Goal: Task Accomplishment & Management: Manage account settings

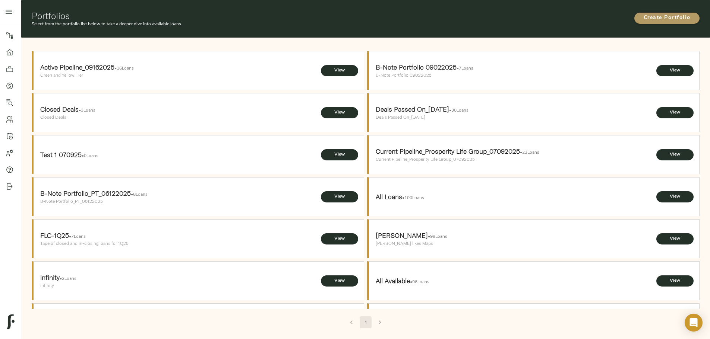
click at [642, 13] on span "Create Portfolio" at bounding box center [667, 17] width 50 height 9
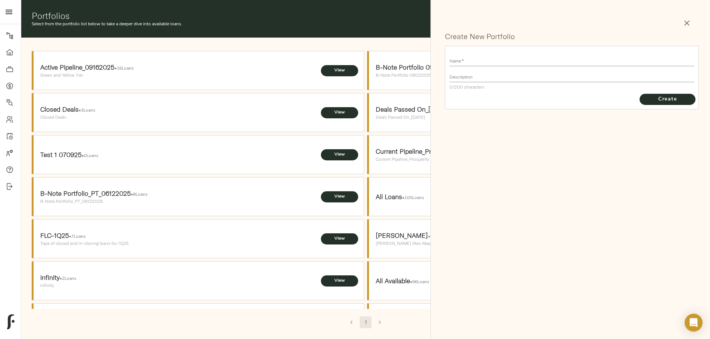
click at [470, 59] on input "text" at bounding box center [571, 61] width 245 height 10
type input "P"
type input "Representative Opportunities_NPS_09302025"
click at [498, 76] on textarea at bounding box center [571, 77] width 245 height 5
click at [482, 62] on input "Representative Opportunities_NPS_09302025" at bounding box center [571, 61] width 245 height 10
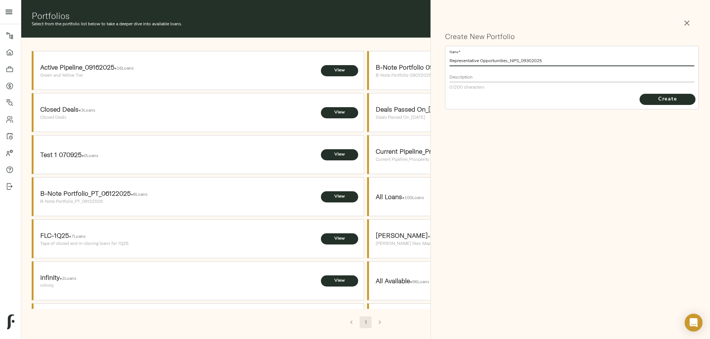
click at [482, 62] on input "Representative Opportunities_NPS_09302025" at bounding box center [571, 61] width 245 height 10
click at [482, 76] on textarea at bounding box center [571, 77] width 245 height 5
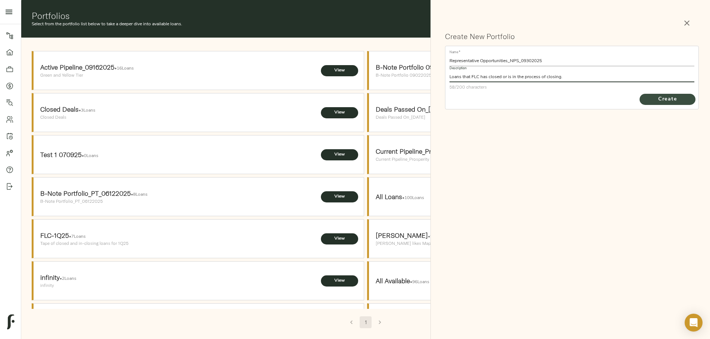
type textarea "Loans that FLC has closed or is in the process of closing."
click at [667, 103] on span "Create" at bounding box center [667, 99] width 41 height 9
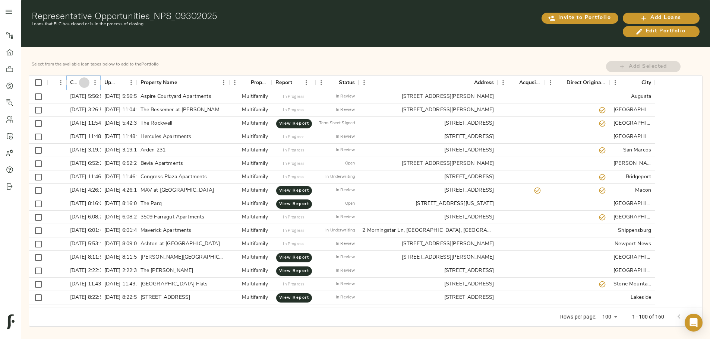
click at [89, 84] on button "Sort" at bounding box center [84, 83] width 10 height 10
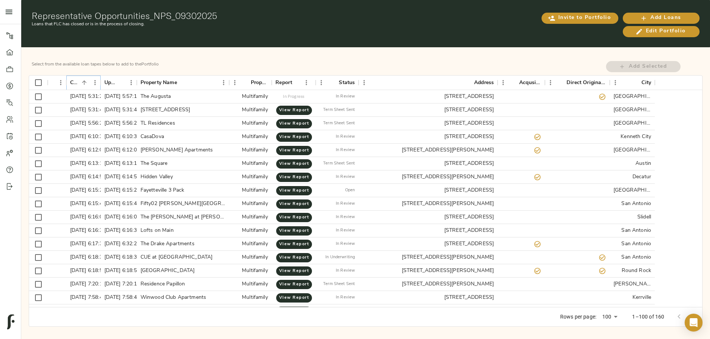
click at [89, 84] on button "Sort" at bounding box center [84, 83] width 10 height 10
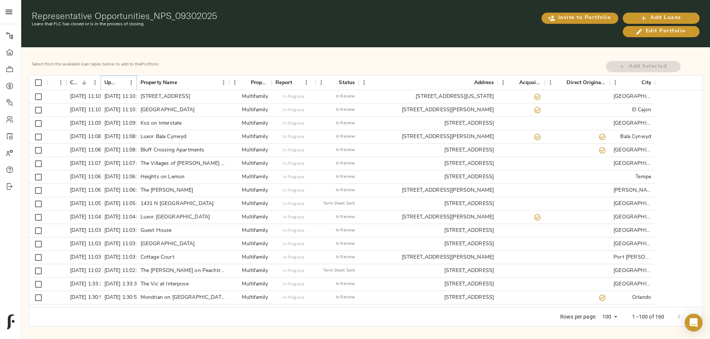
click at [124, 81] on icon "Sort" at bounding box center [120, 82] width 7 height 7
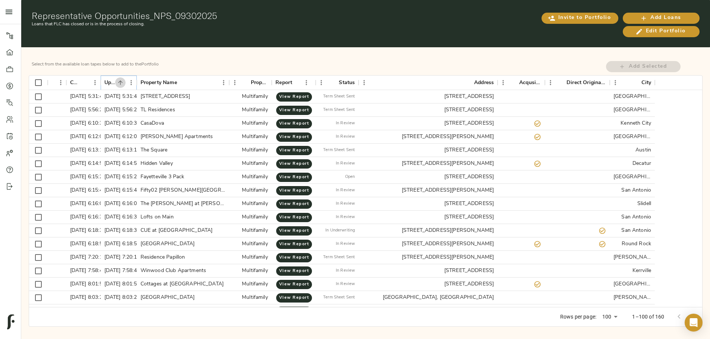
click at [124, 81] on icon "Sort" at bounding box center [120, 82] width 7 height 7
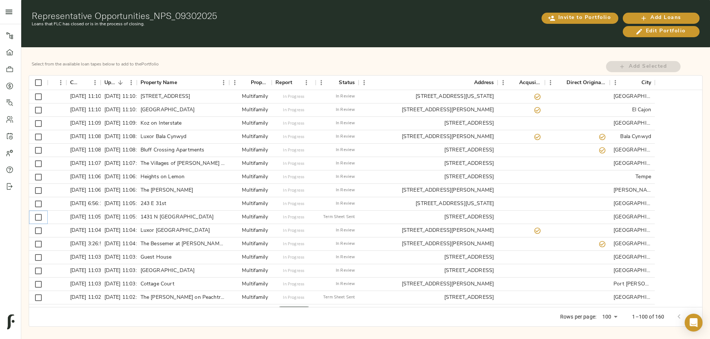
click at [46, 215] on input "Select row" at bounding box center [39, 218] width 16 height 16
checkbox input "true"
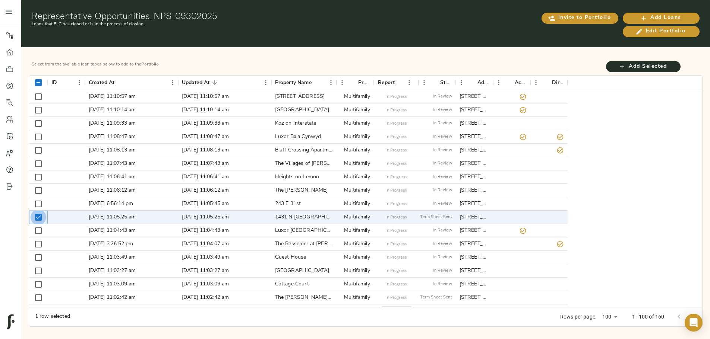
click at [46, 215] on input "Unselect row" at bounding box center [39, 218] width 16 height 16
checkbox input "false"
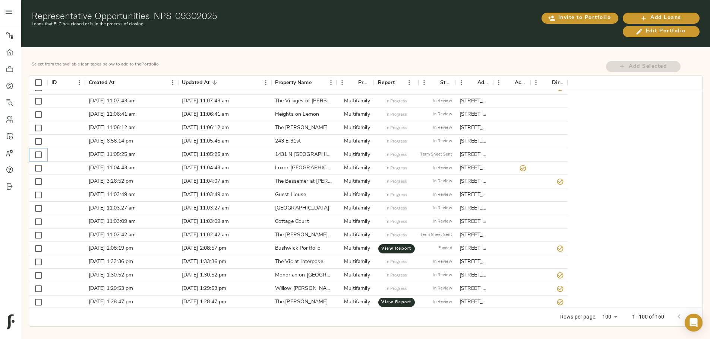
scroll to position [75, 0]
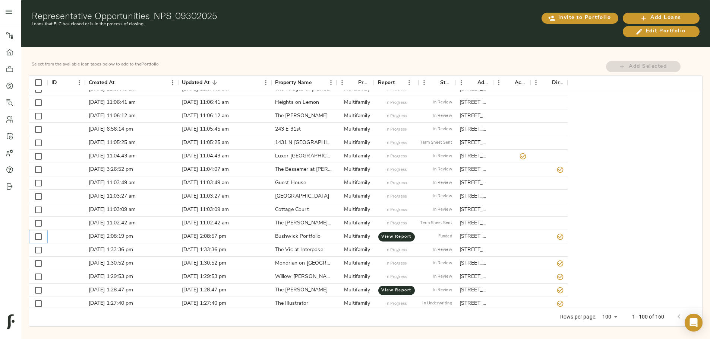
click at [46, 234] on input "Select row" at bounding box center [39, 237] width 16 height 16
checkbox input "true"
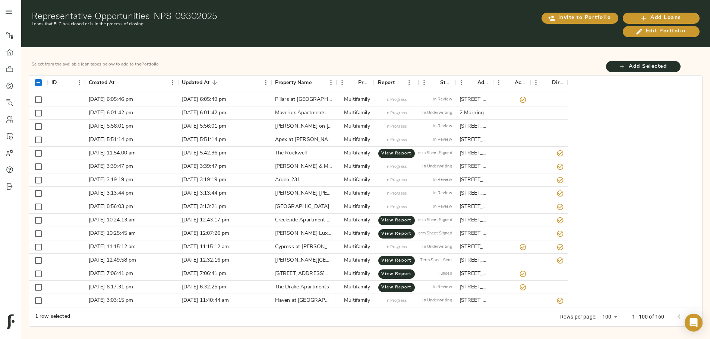
scroll to position [745, 0]
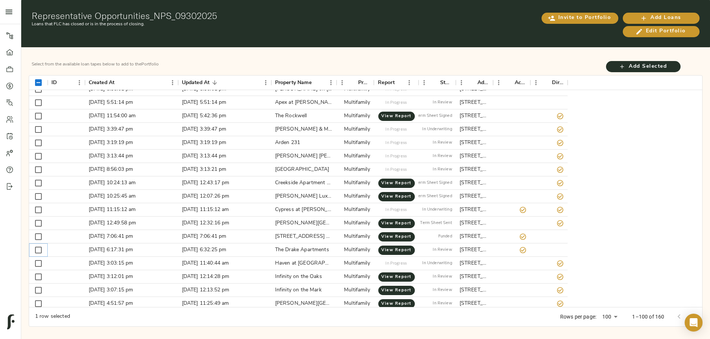
click at [46, 248] on input "Select row" at bounding box center [39, 251] width 16 height 16
checkbox input "true"
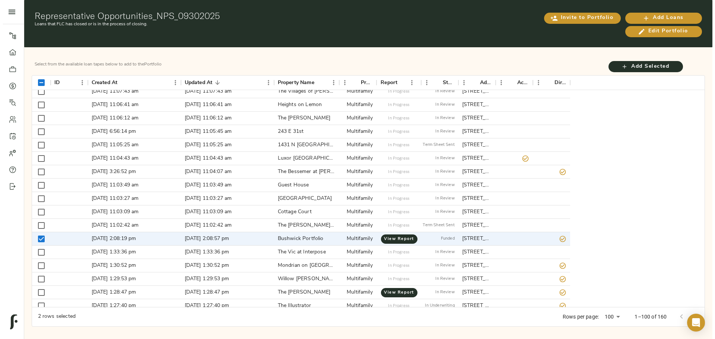
scroll to position [0, 0]
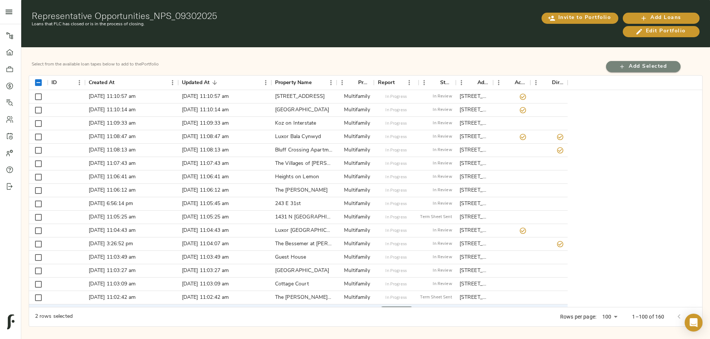
click at [620, 65] on icon "button" at bounding box center [622, 67] width 4 height 4
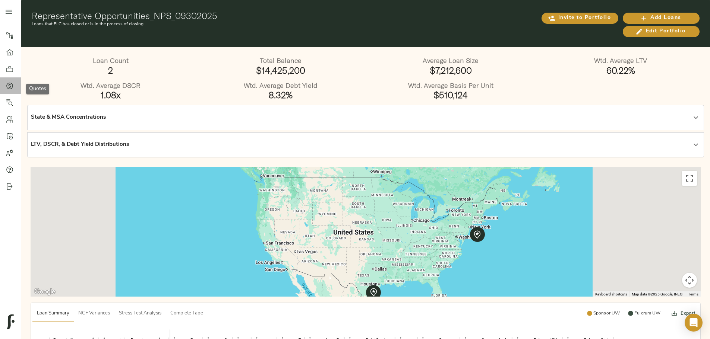
click at [5, 85] on link "Quotes" at bounding box center [10, 86] width 21 height 17
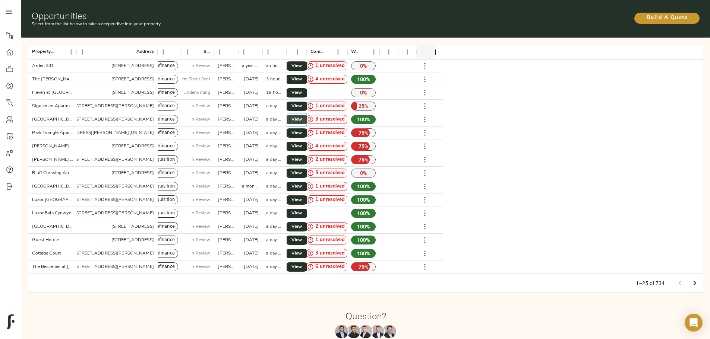
click at [309, 115] on link "View" at bounding box center [297, 119] width 24 height 9
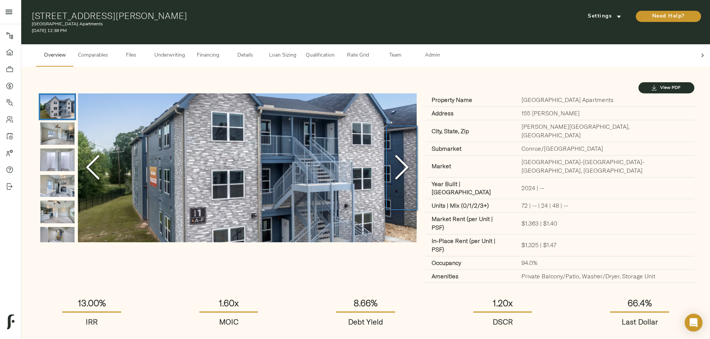
click at [390, 164] on icon "Next Slide" at bounding box center [401, 167] width 22 height 45
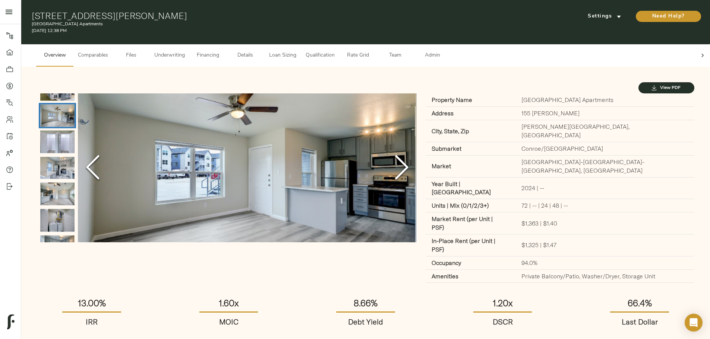
click at [390, 164] on icon "Next Slide" at bounding box center [401, 167] width 22 height 45
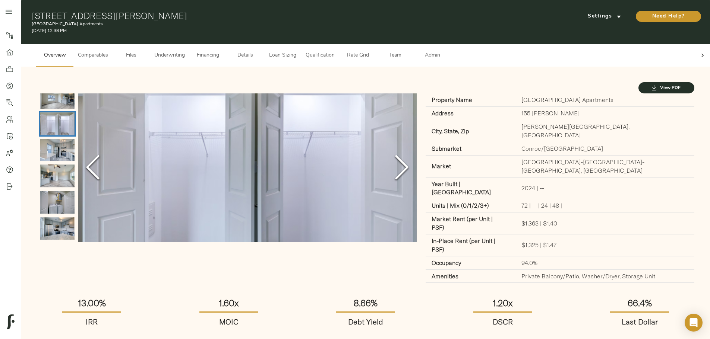
click at [104, 166] on icon "Previous Slide" at bounding box center [93, 167] width 22 height 45
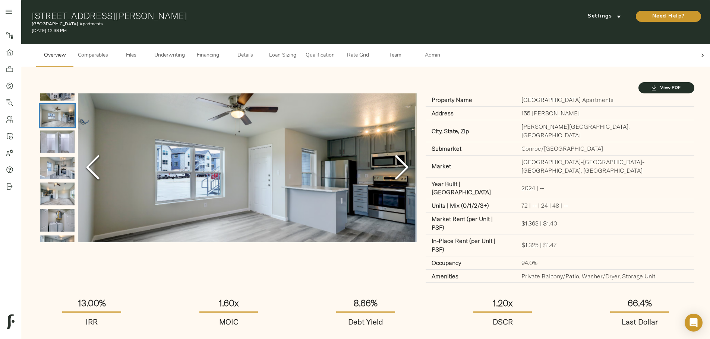
click at [104, 166] on icon "Previous Slide" at bounding box center [93, 167] width 22 height 45
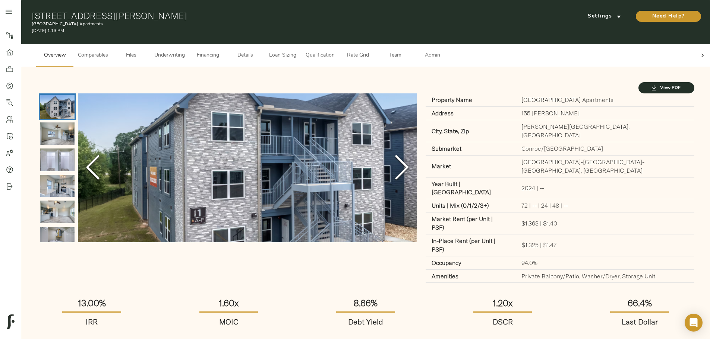
click at [699, 52] on icon at bounding box center [702, 55] width 7 height 7
click at [446, 51] on span "Admin" at bounding box center [432, 55] width 28 height 9
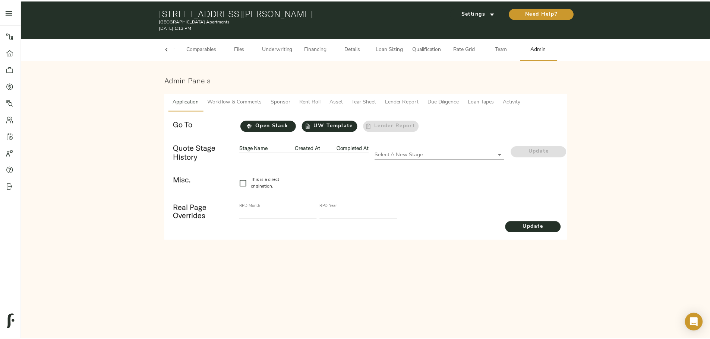
scroll to position [0, 29]
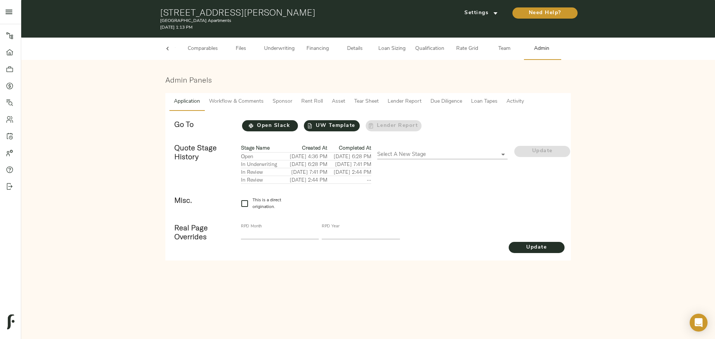
click at [480, 102] on span "Loan Tapes" at bounding box center [484, 101] width 26 height 9
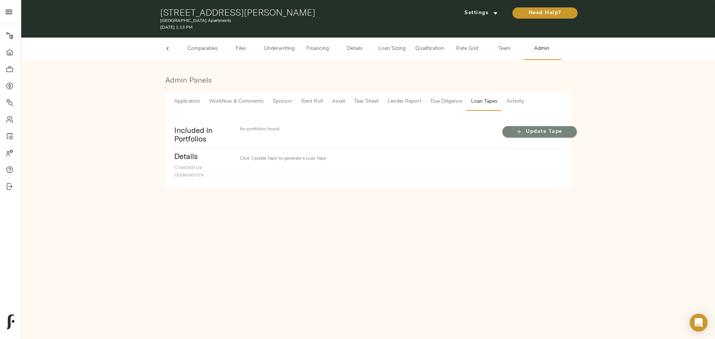
click at [519, 133] on icon "button" at bounding box center [520, 132] width 4 height 4
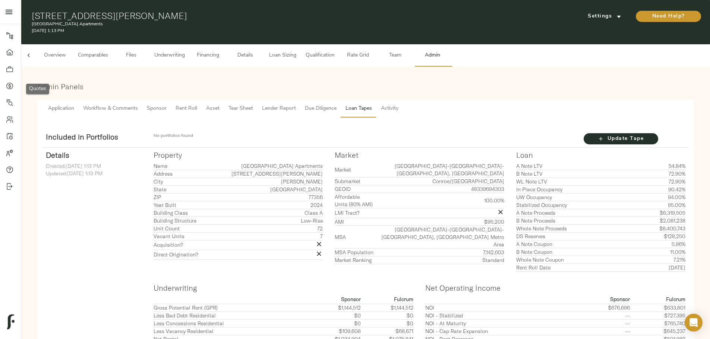
click at [12, 91] on link "Quotes" at bounding box center [10, 86] width 21 height 17
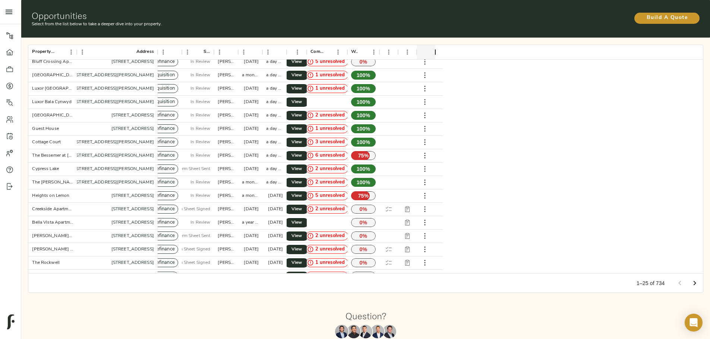
scroll to position [112, 0]
click at [301, 165] on span "View" at bounding box center [296, 169] width 9 height 8
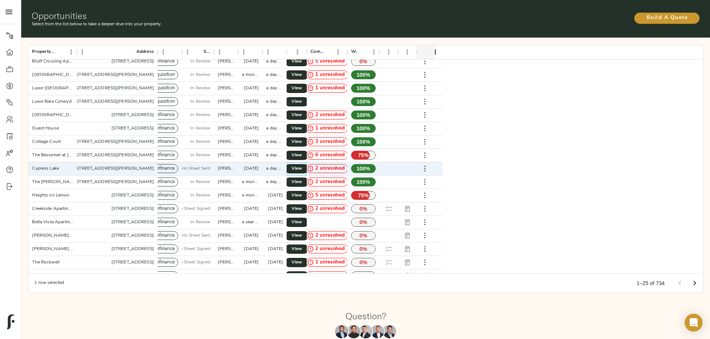
scroll to position [0, 0]
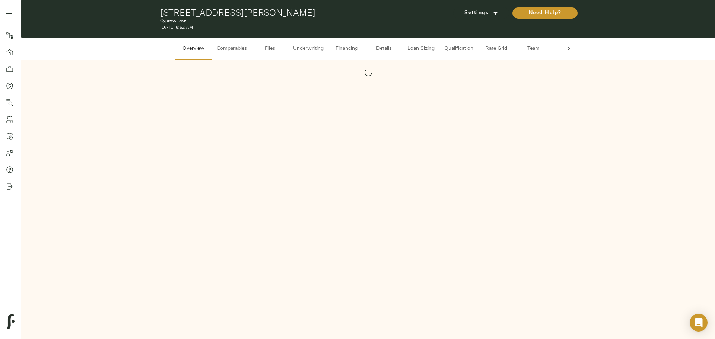
click at [230, 56] on button "Comparables" at bounding box center [231, 49] width 39 height 22
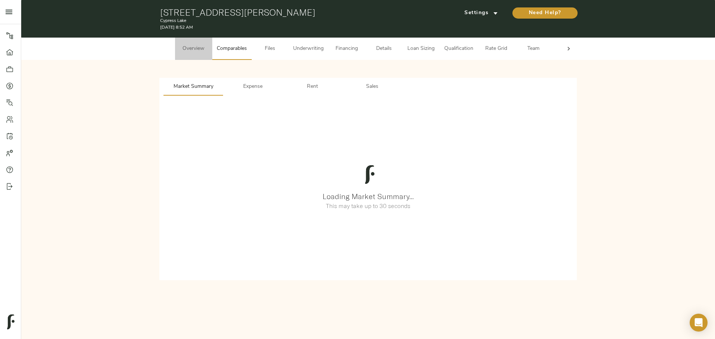
click at [202, 50] on span "Overview" at bounding box center [194, 48] width 28 height 9
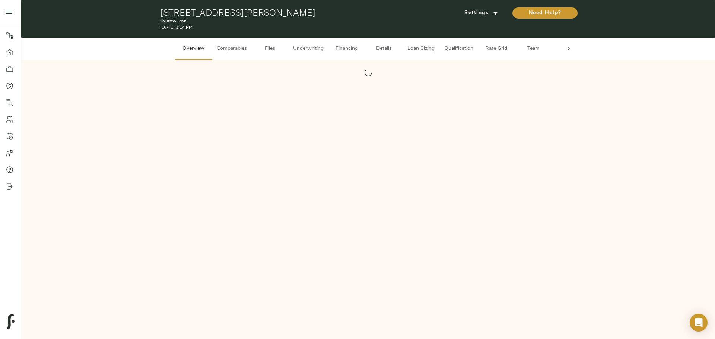
click at [227, 45] on span "Comparables" at bounding box center [232, 48] width 30 height 9
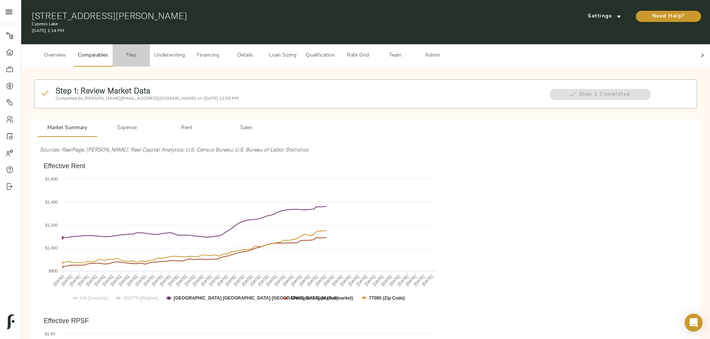
click at [145, 51] on span "Files" at bounding box center [131, 55] width 28 height 9
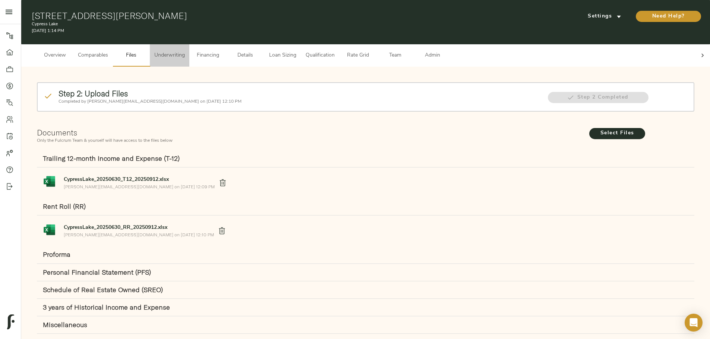
click at [185, 51] on span "Underwriting" at bounding box center [169, 55] width 31 height 9
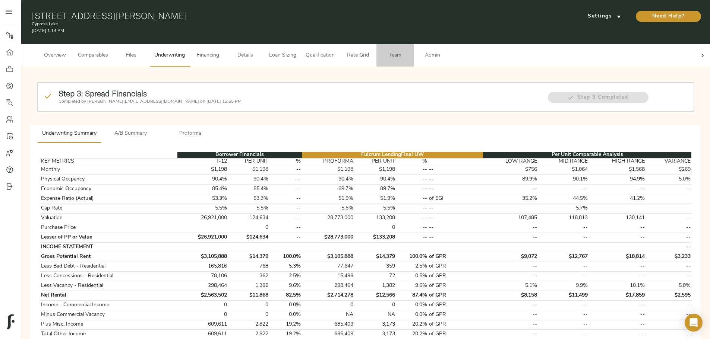
click at [409, 52] on span "Team" at bounding box center [395, 55] width 28 height 9
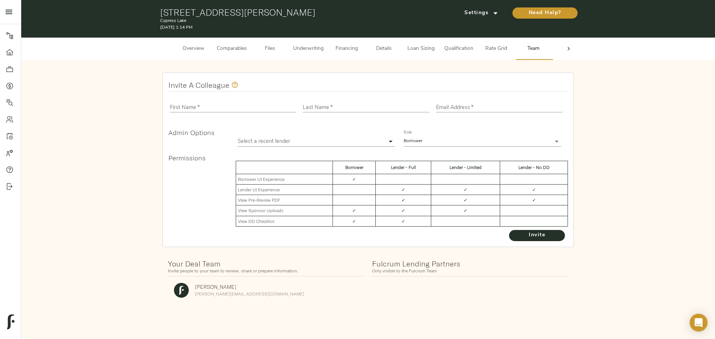
click at [562, 45] on div "Overview Comparables Files Underwriting Financing Details Loan Sizing Qualifica…" at bounding box center [368, 49] width 694 height 22
click at [574, 48] on div at bounding box center [569, 49] width 15 height 22
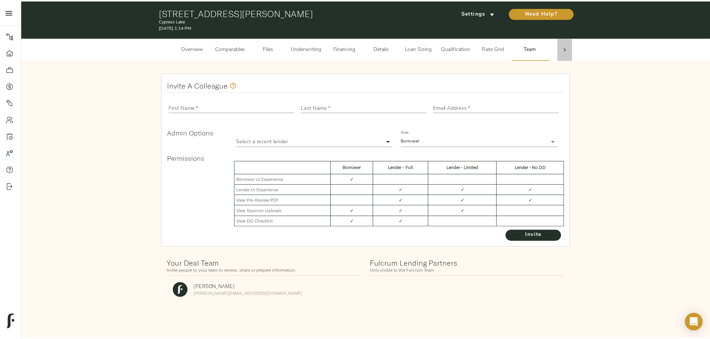
scroll to position [0, 29]
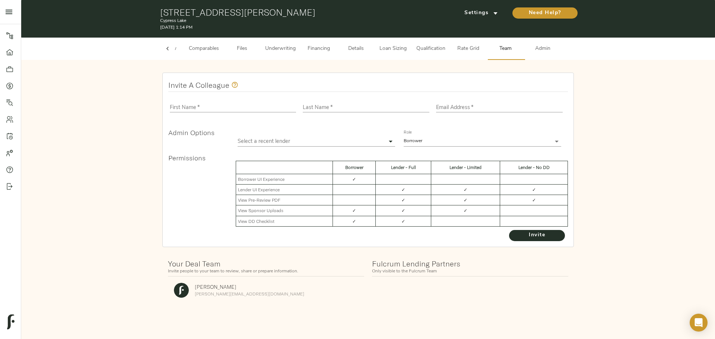
click at [551, 48] on span "Admin" at bounding box center [543, 48] width 28 height 9
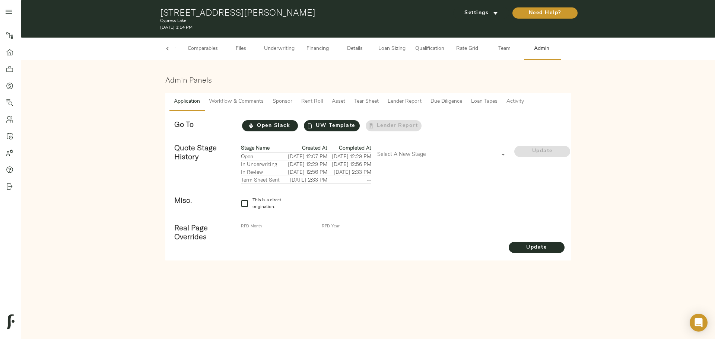
click at [360, 103] on span "Tear Sheet" at bounding box center [366, 101] width 25 height 9
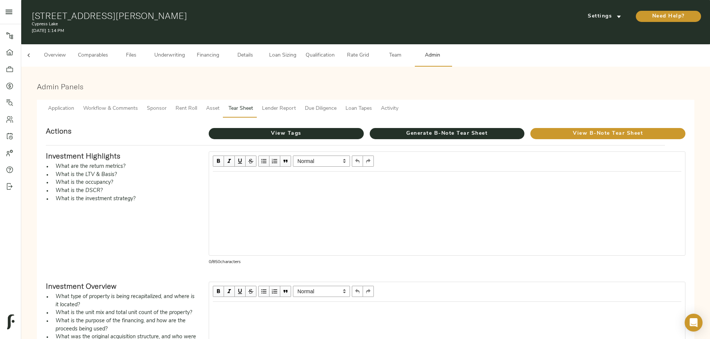
click at [308, 175] on div "Edit text" at bounding box center [447, 179] width 468 height 9
click at [408, 129] on span "Generate B-Note Tear Sheet" at bounding box center [447, 133] width 155 height 9
drag, startPoint x: 325, startPoint y: 168, endPoint x: 337, endPoint y: 175, distance: 13.7
click at [325, 175] on div "Edit text" at bounding box center [447, 179] width 468 height 9
click at [299, 175] on div "Edit text" at bounding box center [447, 179] width 468 height 9
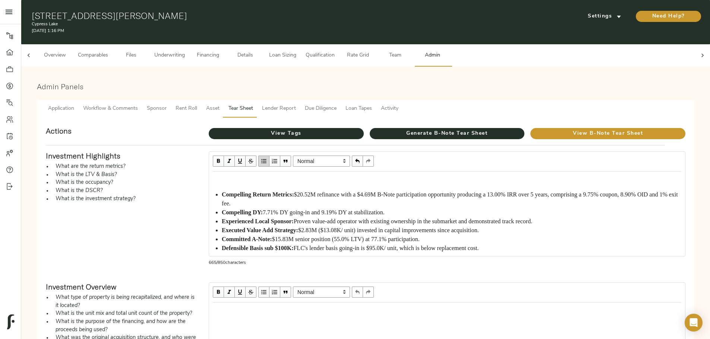
click at [276, 176] on div "Compelling Return Metrics: $20.52M refinance with a $4.69M B-Note participation…" at bounding box center [446, 214] width 475 height 84
click at [288, 192] on span "Compelling Return Metrics:" at bounding box center [258, 195] width 72 height 6
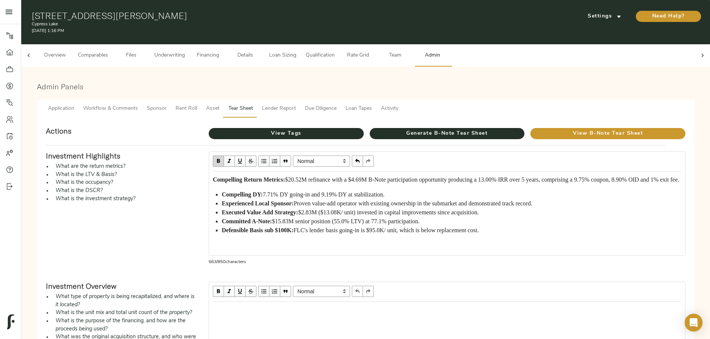
click at [268, 157] on span "button" at bounding box center [264, 161] width 8 height 8
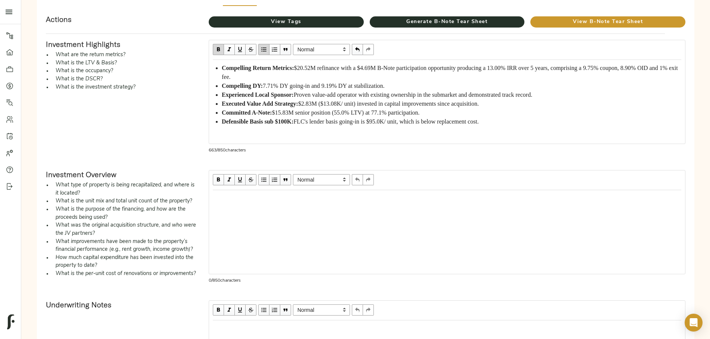
click at [282, 191] on div "Edit text" at bounding box center [446, 199] width 475 height 16
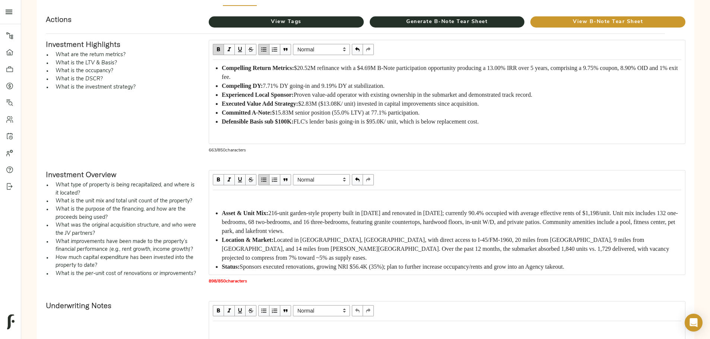
click at [287, 209] on div "Asset & Unit Mix: 216-unit garden-style property built in 1995 and renovated in…" at bounding box center [451, 222] width 459 height 27
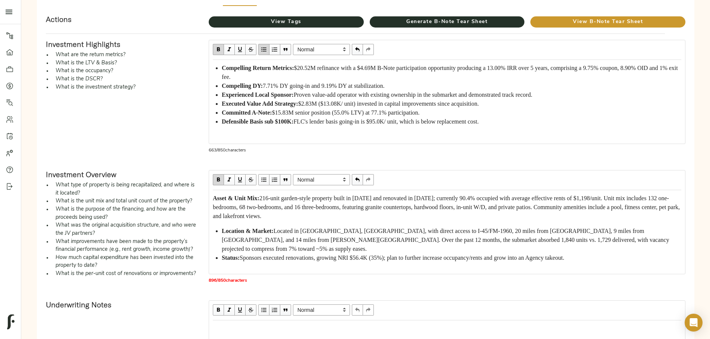
click at [268, 176] on span "button" at bounding box center [264, 180] width 8 height 8
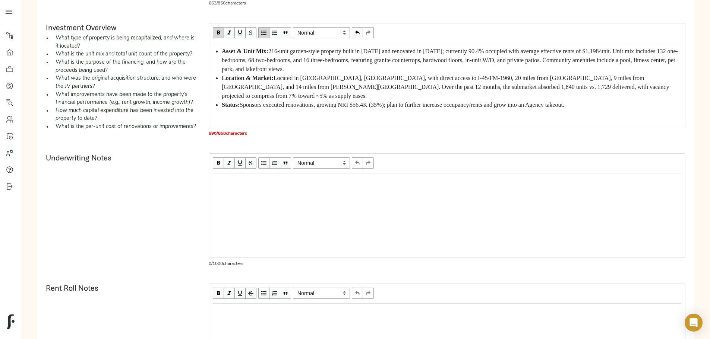
scroll to position [261, 0]
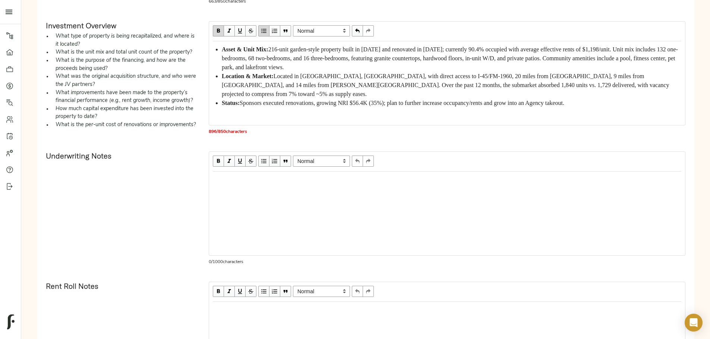
click at [281, 184] on div "Edit text" at bounding box center [447, 179] width 468 height 9
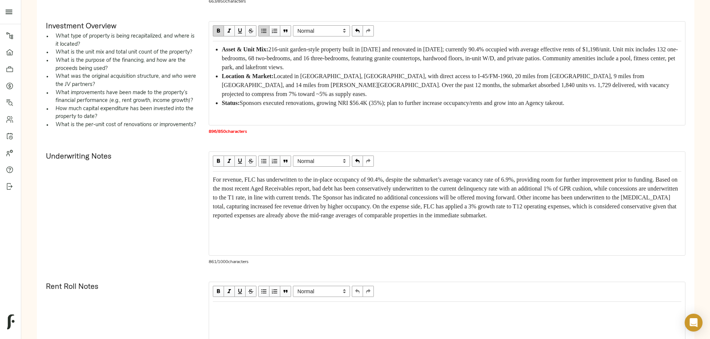
click at [279, 219] on span "For revenue, FLC has underwritten to the in-place occupancy of 90.4%, despite t…" at bounding box center [446, 198] width 466 height 42
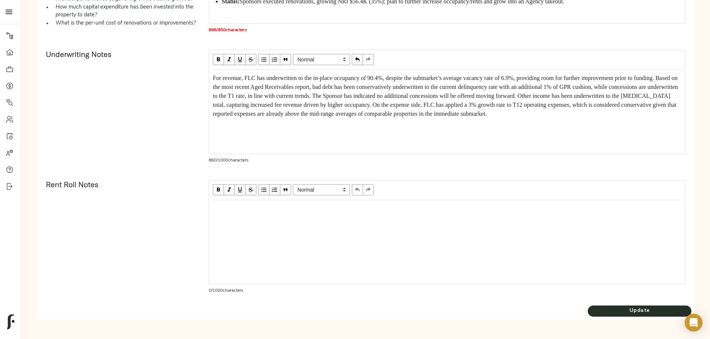
scroll to position [373, 0]
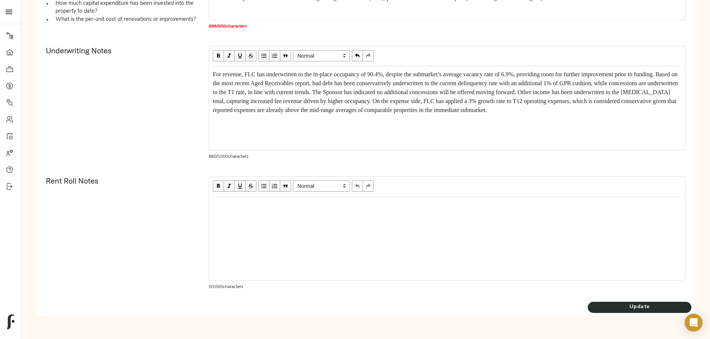
click at [287, 209] on div "Edit text" at bounding box center [447, 204] width 468 height 9
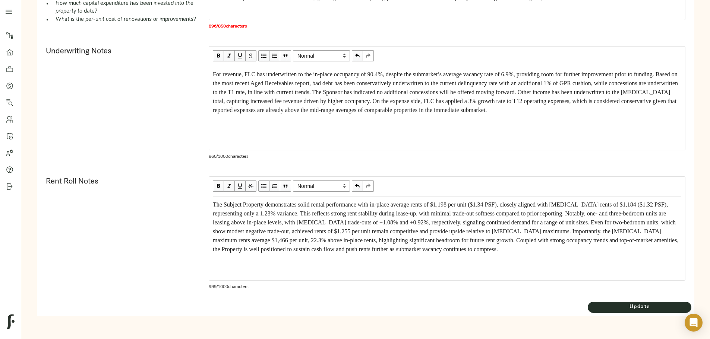
click at [281, 242] on div "The Subject Property demonstrates solid rental performance with in-place averag…" at bounding box center [447, 227] width 468 height 54
click at [588, 308] on span "Update" at bounding box center [640, 307] width 104 height 9
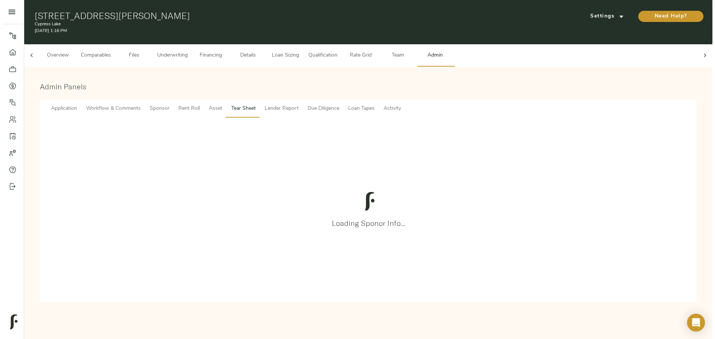
scroll to position [0, 0]
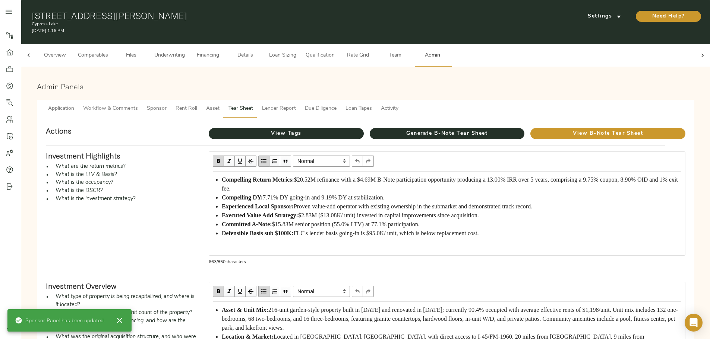
click at [224, 108] on button "Asset" at bounding box center [213, 109] width 22 height 18
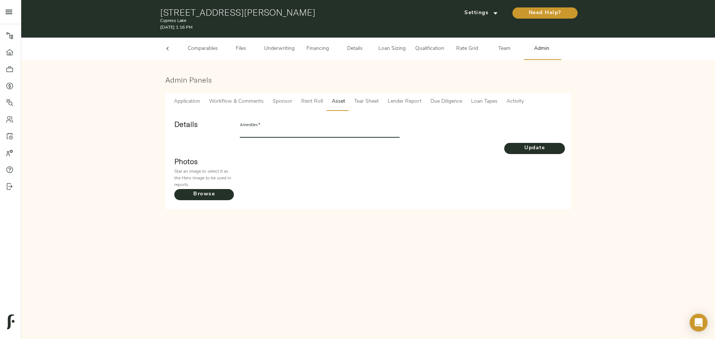
click at [288, 130] on input "text" at bounding box center [319, 133] width 159 height 9
paste input "Fitness Center, Business Center, Coffee Bar, Jogging Trail, Carport & Garage Pa…"
type input "Fitness Center, Business Center, Coffee Bar, Jogging Trail, Carport & Garage Pa…"
click at [212, 195] on span "Browse" at bounding box center [204, 194] width 60 height 9
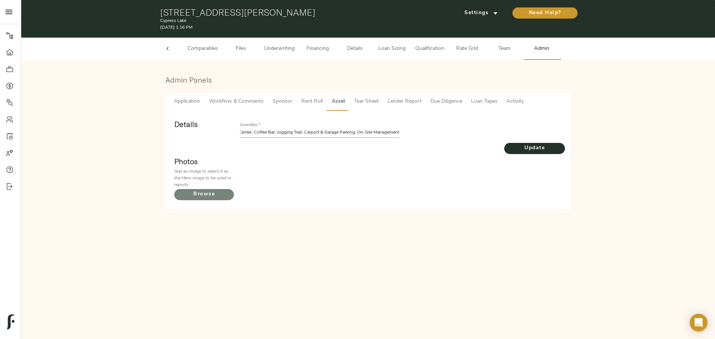
click at [0, 0] on input "Browse" at bounding box center [0, 0] width 0 height 0
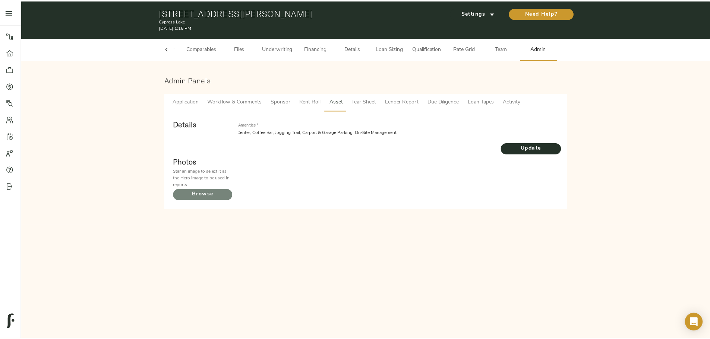
scroll to position [0, 0]
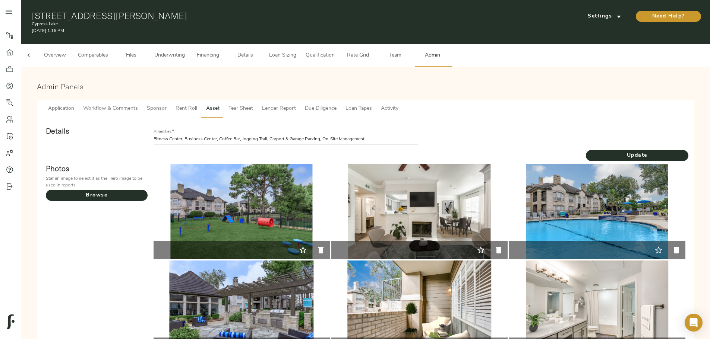
click at [654, 246] on icon "button" at bounding box center [658, 250] width 9 height 9
click at [148, 198] on span "Browse" at bounding box center [97, 195] width 102 height 9
click at [0, 0] on input "Browse" at bounding box center [0, 0] width 0 height 0
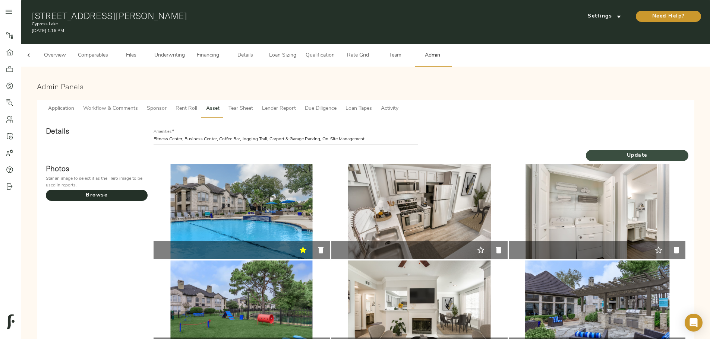
click at [586, 151] on span "Update" at bounding box center [637, 155] width 102 height 9
click at [253, 104] on span "Tear Sheet" at bounding box center [240, 108] width 25 height 9
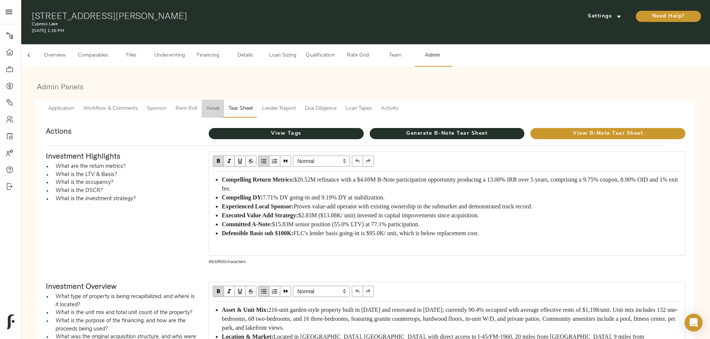
click at [219, 104] on span "Asset" at bounding box center [212, 108] width 13 height 9
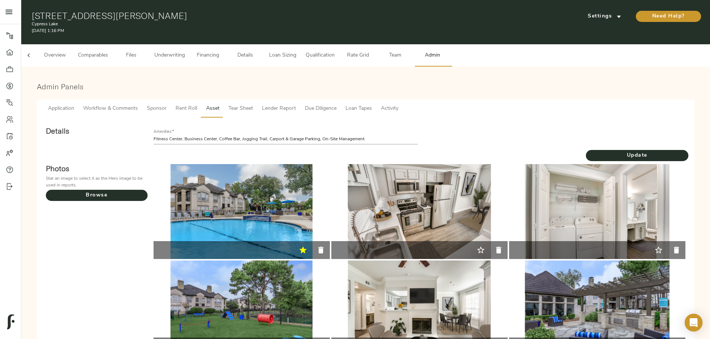
click at [197, 104] on span "Rent Roll" at bounding box center [186, 108] width 22 height 9
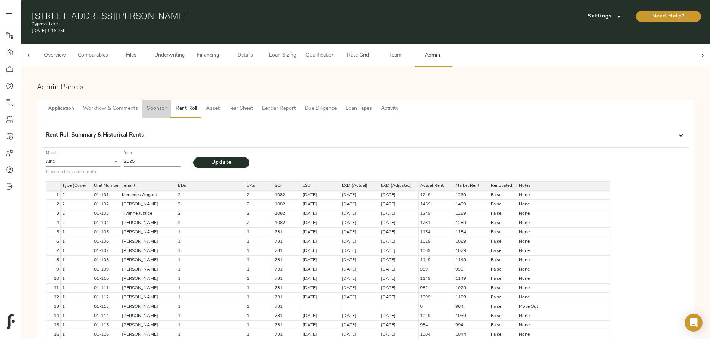
click at [167, 104] on span "Sponsor" at bounding box center [157, 108] width 20 height 9
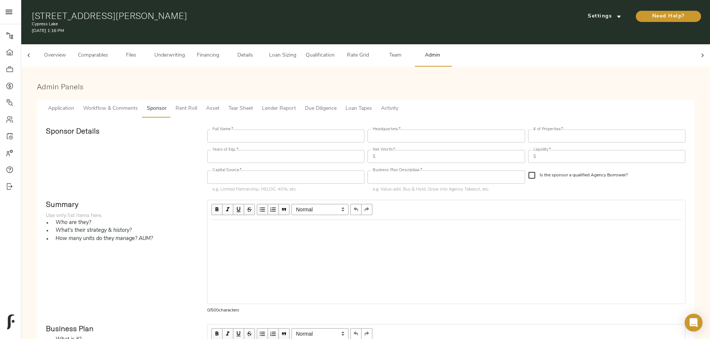
click at [310, 130] on input "text" at bounding box center [285, 136] width 157 height 13
paste input "Royal Point Equity"
click at [276, 130] on input "Royal Point Equity" at bounding box center [285, 136] width 157 height 13
type input "Royal Point Equity"
click at [371, 131] on input "text" at bounding box center [445, 136] width 157 height 13
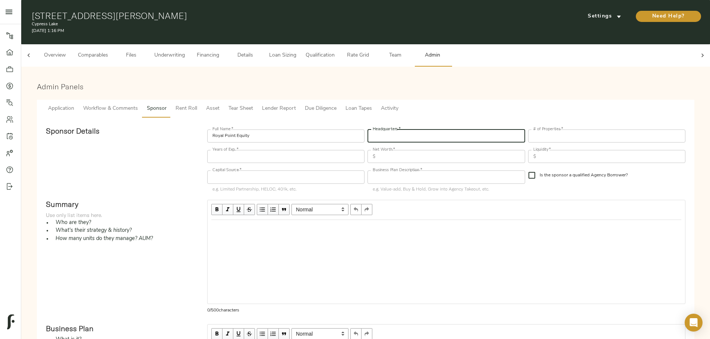
paste input "Houston, TX"
type input "Houston, TX"
click at [528, 130] on input "number" at bounding box center [606, 136] width 157 height 13
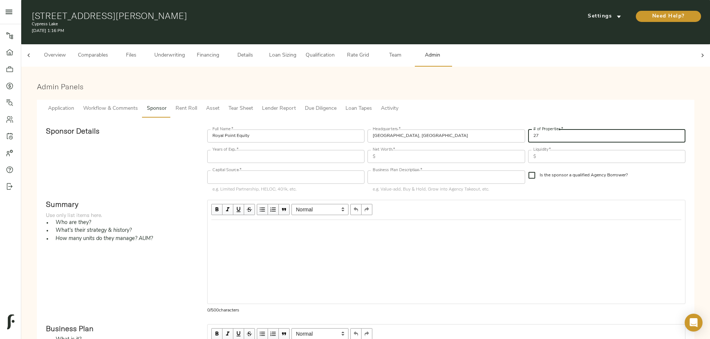
type input "27"
click at [324, 152] on input "number" at bounding box center [285, 156] width 157 height 13
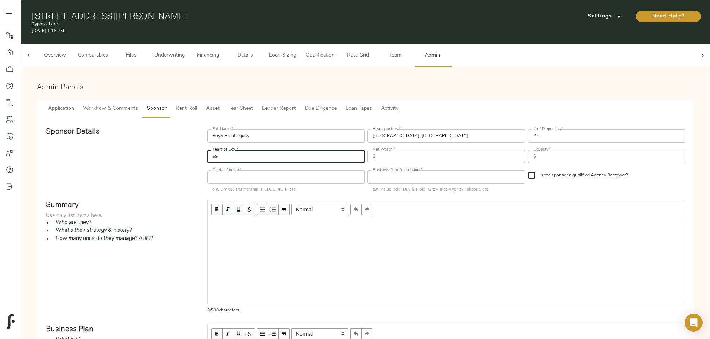
type input "59"
click at [383, 150] on input "text" at bounding box center [451, 156] width 146 height 13
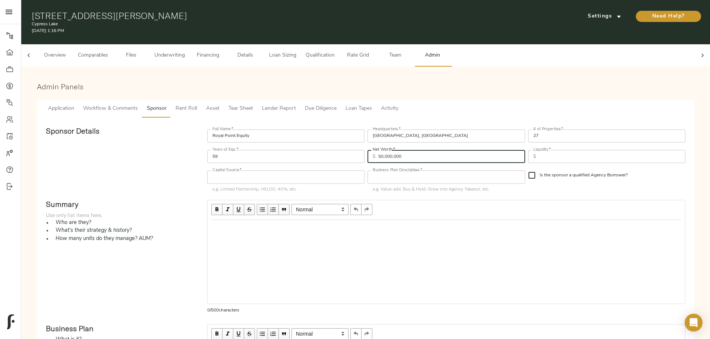
type input "50,000,000"
click at [539, 152] on input "text" at bounding box center [612, 156] width 146 height 13
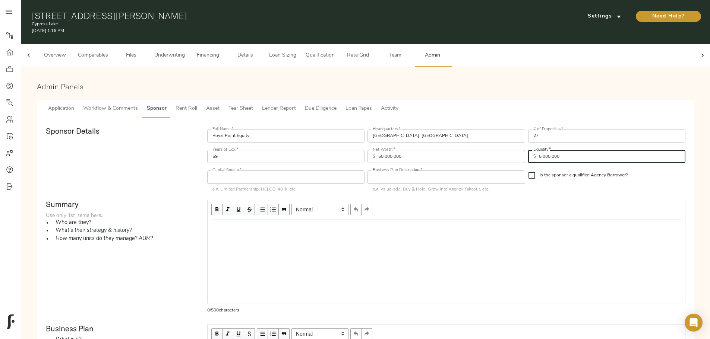
type input "5,000,000"
click at [322, 175] on input "text" at bounding box center [285, 177] width 157 height 13
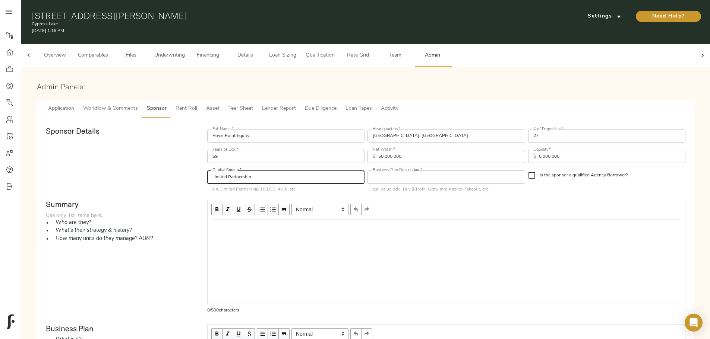
type input "Limited Partnership"
click at [387, 175] on input "text" at bounding box center [445, 177] width 157 height 13
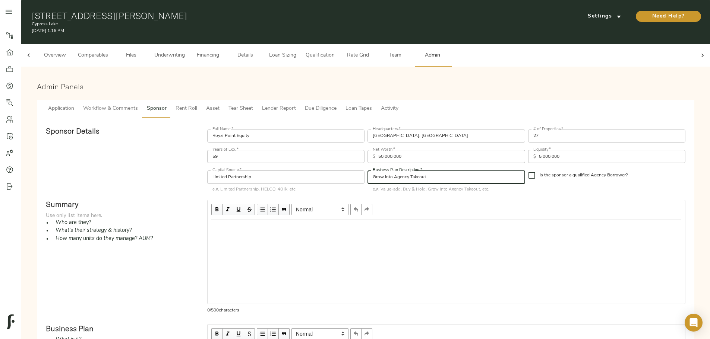
type input "Grow into Agency Takeout"
click at [524, 183] on input "Is the sponsor a qualified Agency Borrower?" at bounding box center [532, 176] width 16 height 16
checkbox input "true"
click at [279, 233] on div "Edit text" at bounding box center [446, 228] width 470 height 9
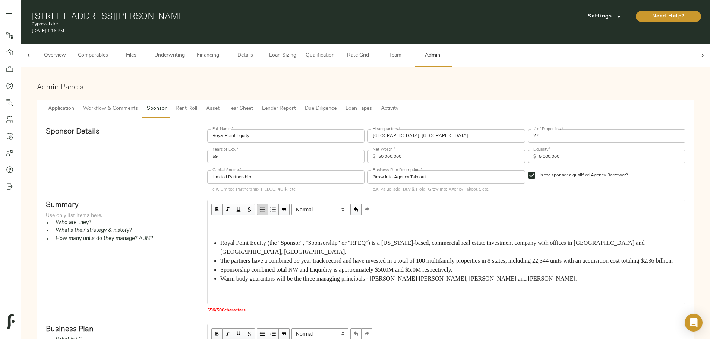
click at [286, 255] on span "Royal Point Equity (the "Sponsor", "Sponsorship" or "RPEQ") is a Texas-based, c…" at bounding box center [433, 247] width 426 height 15
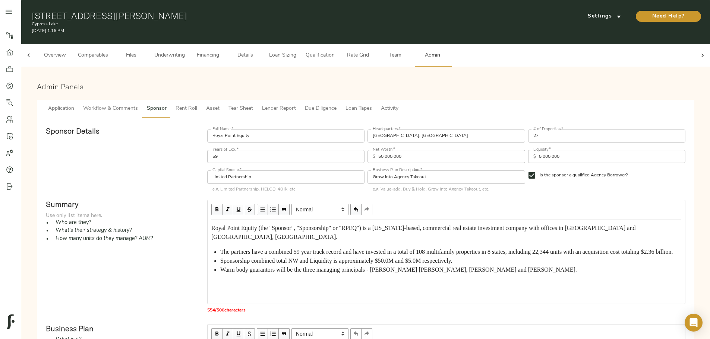
click at [266, 214] on span "button" at bounding box center [262, 210] width 8 height 8
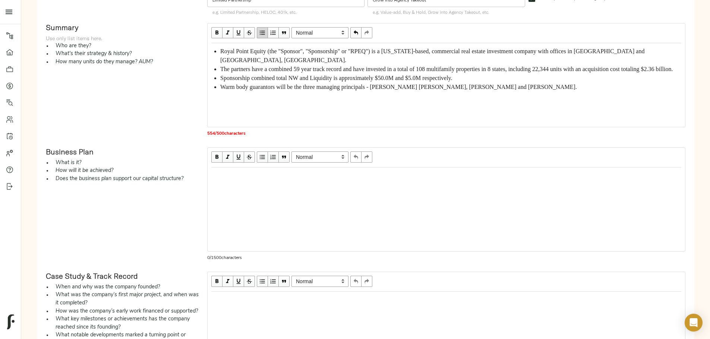
scroll to position [186, 0]
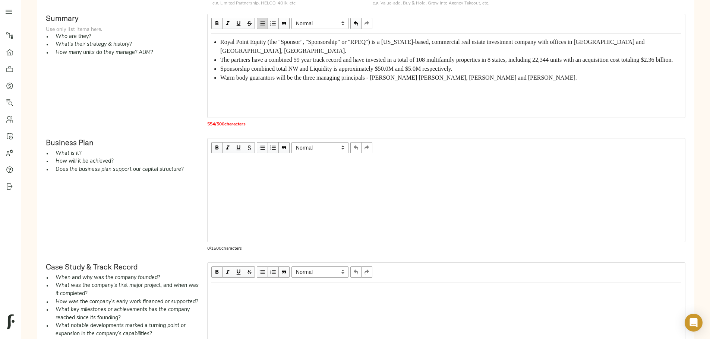
click at [283, 171] on div "Edit text" at bounding box center [446, 166] width 470 height 9
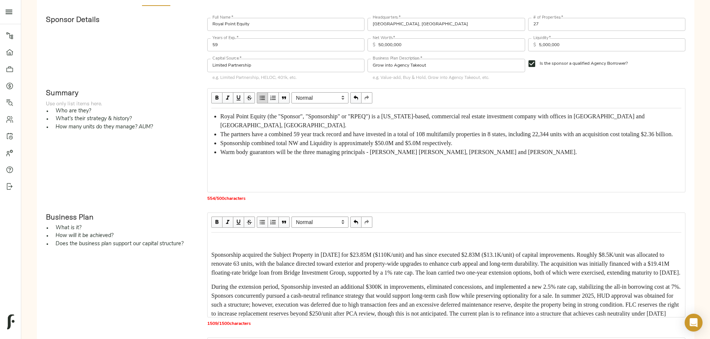
scroll to position [149, 0]
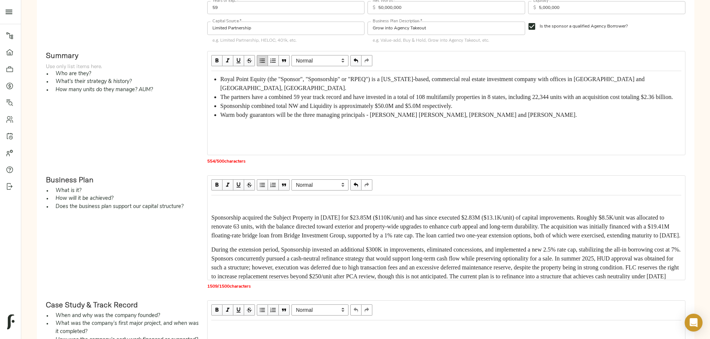
click at [275, 237] on span "Sponsorship acquired the Subject Property in March 2021 for $23.85M ($110K/unit…" at bounding box center [445, 227] width 469 height 24
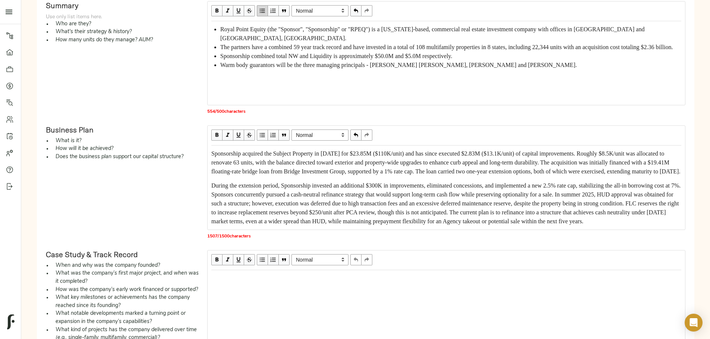
scroll to position [261, 0]
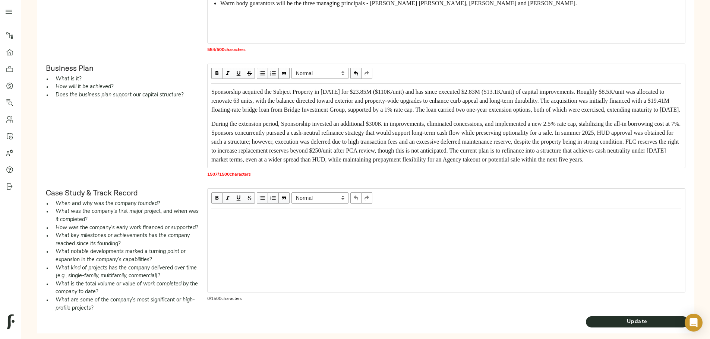
click at [289, 221] on div "Edit text" at bounding box center [446, 216] width 470 height 9
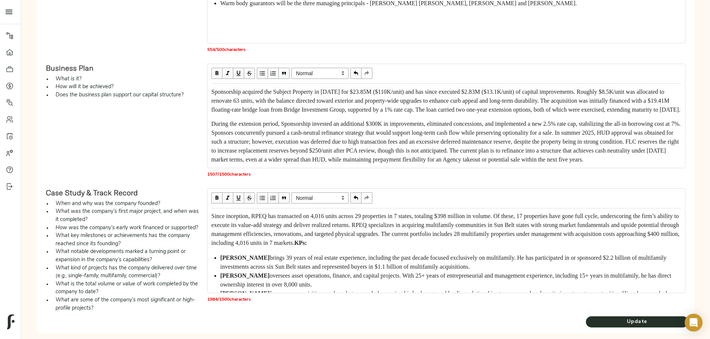
scroll to position [0, 0]
click at [280, 236] on span "Since inception, RPEQ has transacted on 4,016 units across 29 properties in 7 s…" at bounding box center [445, 230] width 469 height 33
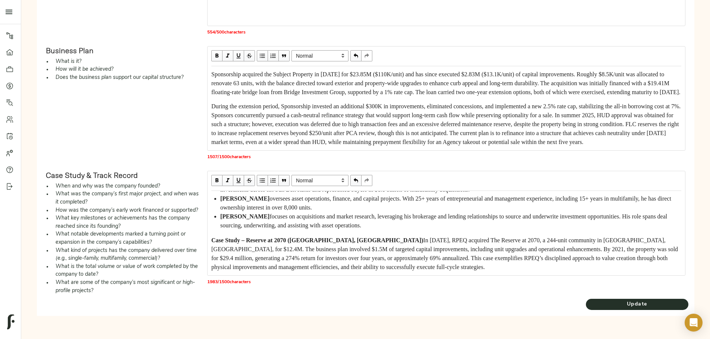
scroll to position [378, 0]
click at [586, 305] on span "Update" at bounding box center [637, 304] width 102 height 9
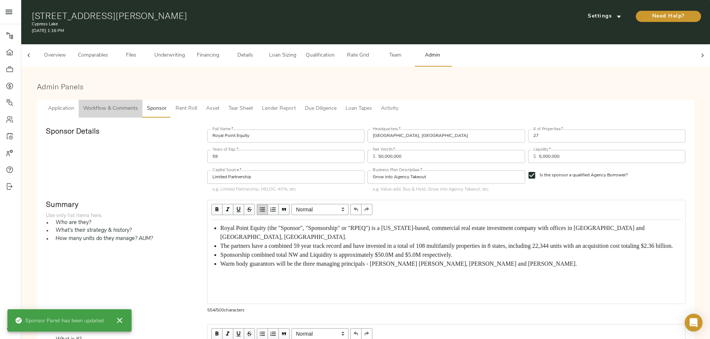
click at [138, 104] on span "Workflow & Comments" at bounding box center [110, 108] width 55 height 9
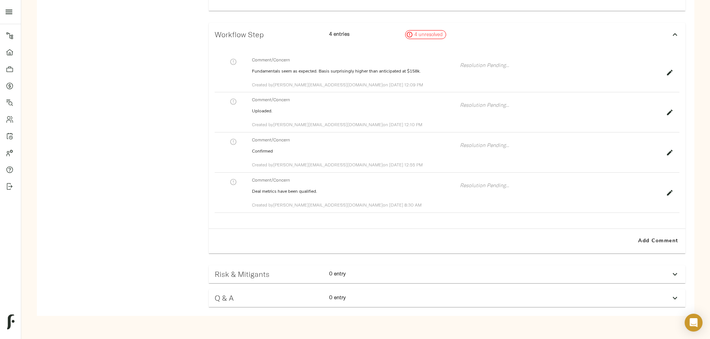
scroll to position [1039, 0]
drag, startPoint x: 316, startPoint y: 271, endPoint x: 309, endPoint y: 273, distance: 7.6
click at [316, 271] on h3 "Risk & Mitigants" at bounding box center [269, 274] width 108 height 9
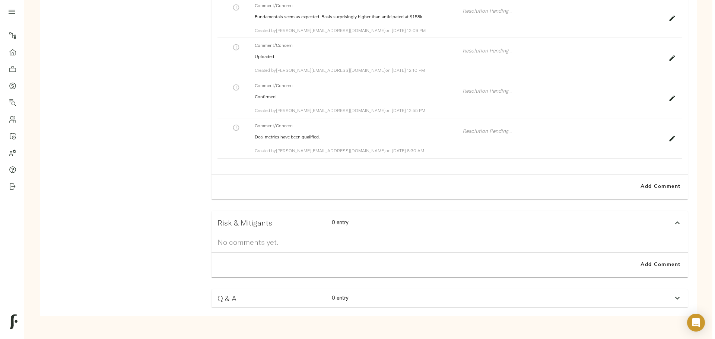
scroll to position [1093, 0]
click at [637, 269] on span "Add Comment" at bounding box center [658, 265] width 42 height 9
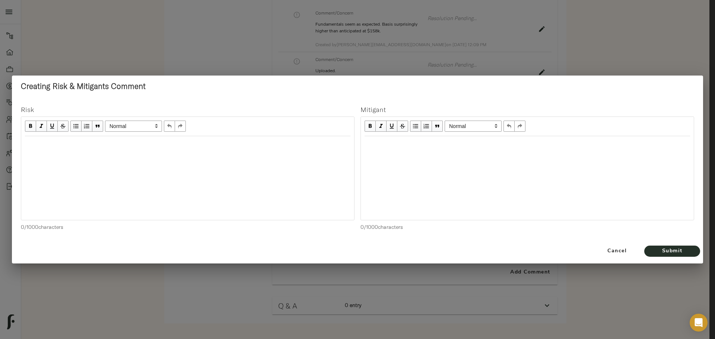
click at [43, 145] on div "Edit text" at bounding box center [188, 144] width 326 height 9
click at [369, 143] on div "Edit text" at bounding box center [528, 144] width 326 height 9
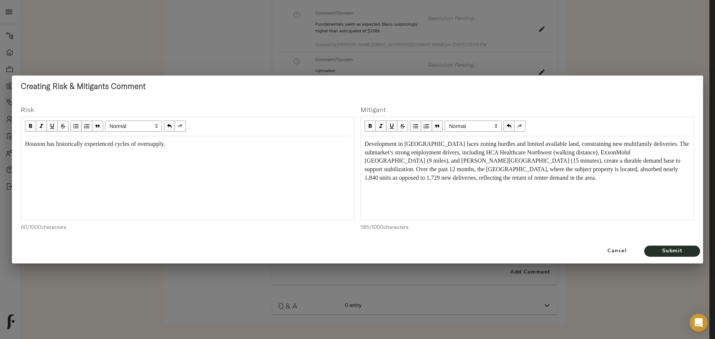
click at [366, 145] on span "Development in Cypress Station faces zoning hurdles and limited available land,…" at bounding box center [528, 161] width 326 height 41
click at [671, 249] on span "Submit" at bounding box center [672, 251] width 41 height 9
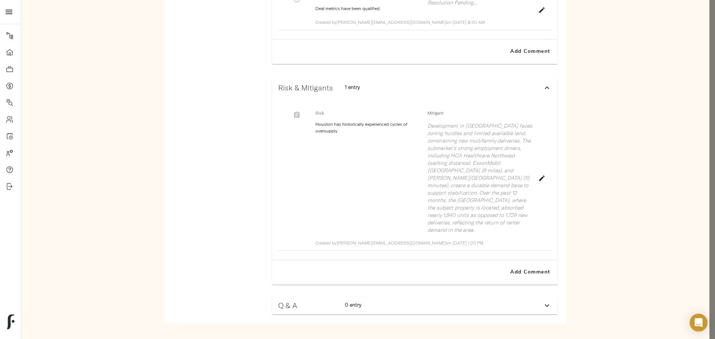
scroll to position [1221, 0]
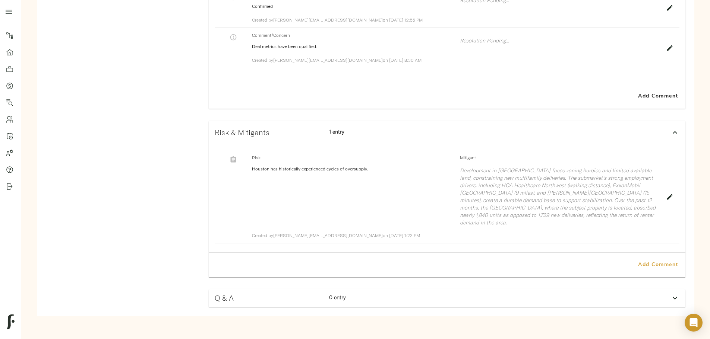
click at [637, 270] on span "Add Comment" at bounding box center [658, 265] width 42 height 9
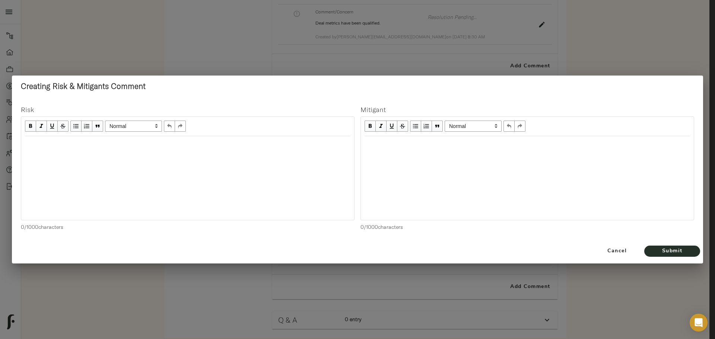
click at [225, 156] on div at bounding box center [187, 178] width 333 height 84
click at [24, 143] on div "Edit text" at bounding box center [188, 144] width 332 height 15
click at [370, 142] on div "Edit text" at bounding box center [528, 144] width 326 height 9
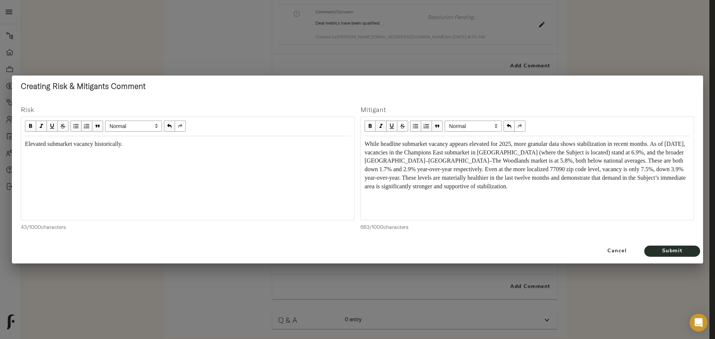
click at [370, 146] on span "While headline submarket vacancy appears elevated for 2025, more granular data …" at bounding box center [526, 165] width 323 height 49
click at [664, 253] on span "Submit" at bounding box center [672, 251] width 41 height 9
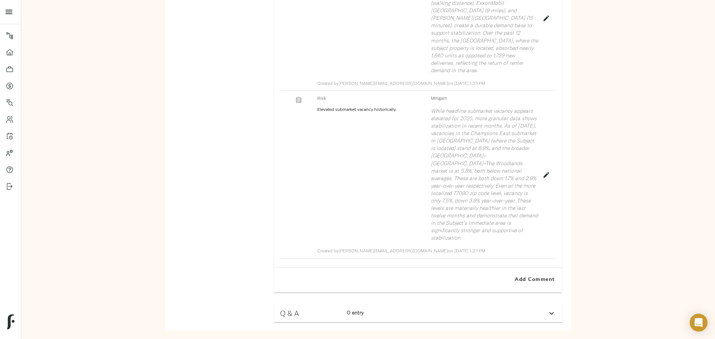
scroll to position [1382, 0]
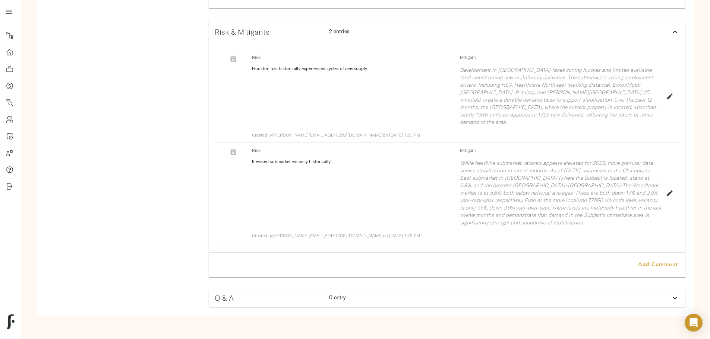
click at [637, 270] on span "Add Comment" at bounding box center [658, 265] width 42 height 9
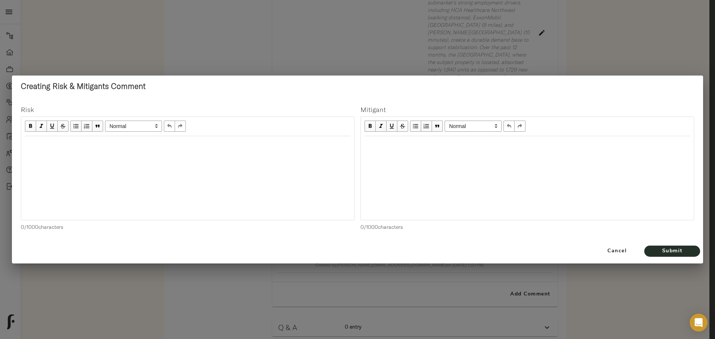
click at [32, 143] on div "Edit text" at bounding box center [188, 144] width 326 height 9
click at [27, 145] on span "Following the 0% interest rate environment (2021–2022) and heavy supply deliver…" at bounding box center [181, 148] width 313 height 15
click at [370, 145] on div "Edit text" at bounding box center [528, 144] width 326 height 9
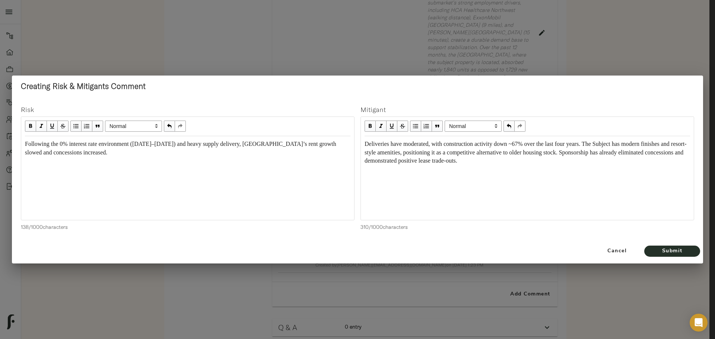
click at [367, 146] on span "Deliveries have moderated, with construction activity down ~67% over the last f…" at bounding box center [526, 152] width 322 height 23
click at [673, 249] on span "Submit" at bounding box center [672, 251] width 41 height 9
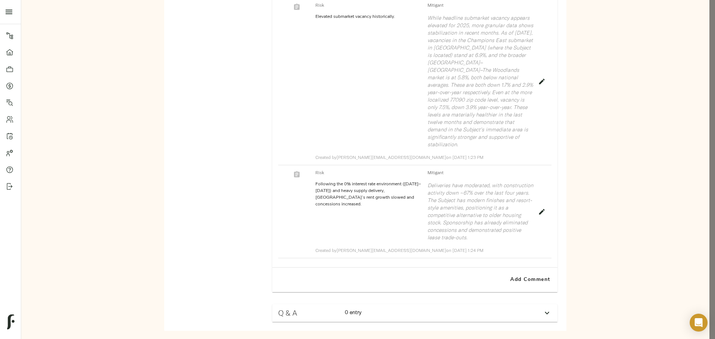
scroll to position [1475, 0]
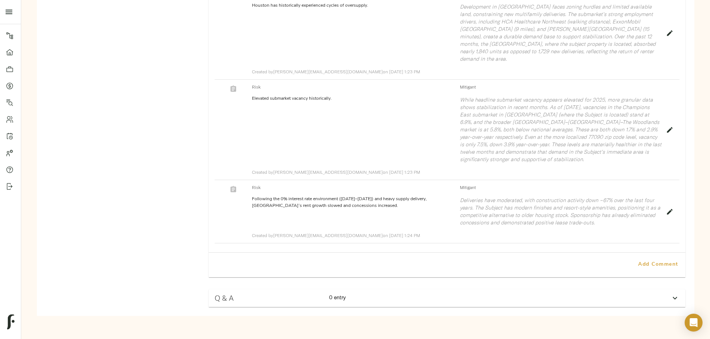
click at [637, 270] on span "Add Comment" at bounding box center [658, 264] width 42 height 9
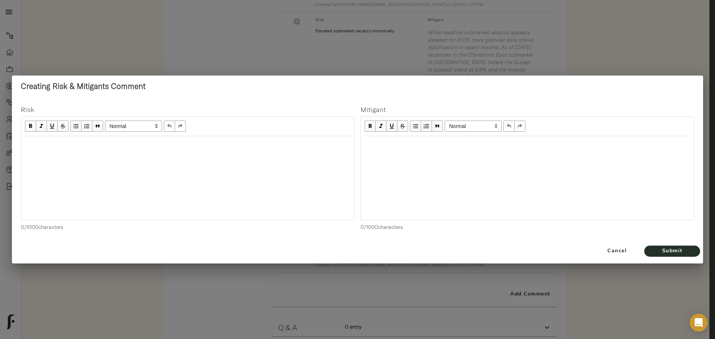
click at [39, 143] on div "Edit text" at bounding box center [188, 144] width 326 height 9
click at [388, 143] on div "Edit text" at bounding box center [528, 144] width 326 height 9
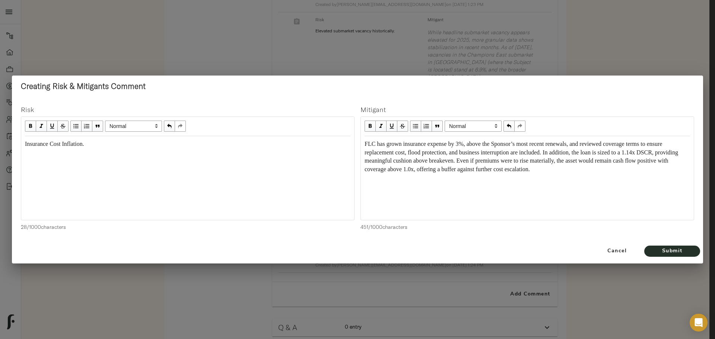
click at [366, 143] on span "FLC has grown insurance expense by 3%, above the Sponsor’s most recent renewals…" at bounding box center [522, 157] width 315 height 32
click at [675, 250] on span "Submit" at bounding box center [672, 251] width 41 height 9
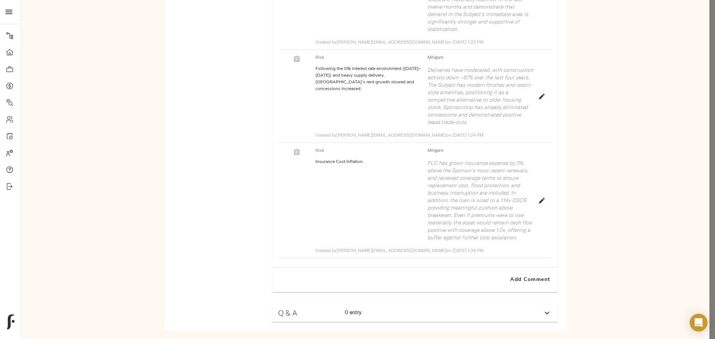
scroll to position [1590, 0]
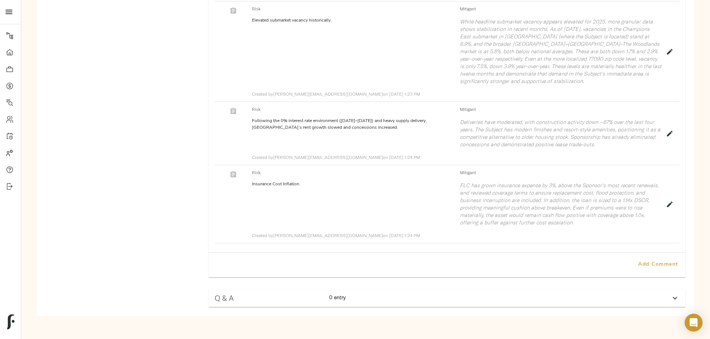
click at [637, 270] on span "Add Comment" at bounding box center [658, 264] width 42 height 9
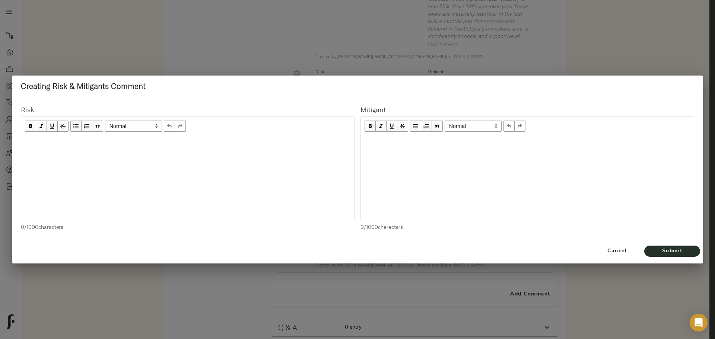
click at [166, 146] on div "Edit text" at bounding box center [188, 144] width 326 height 9
click at [27, 146] on span "Pre 2000's Property Age." at bounding box center [54, 144] width 59 height 6
click at [397, 144] on div "Edit text" at bounding box center [528, 144] width 326 height 9
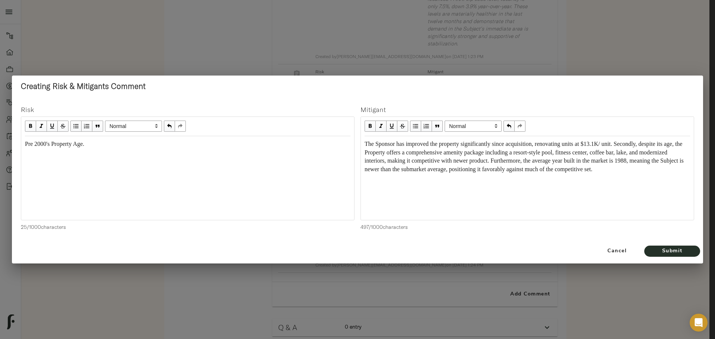
click at [367, 148] on div "The Sponsor has improved the property significantly since acquisition, renovati…" at bounding box center [528, 157] width 326 height 34
click at [654, 250] on span "Submit" at bounding box center [672, 251] width 41 height 9
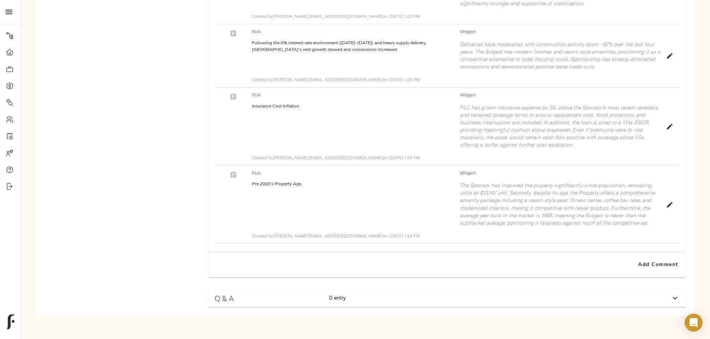
scroll to position [1728, 0]
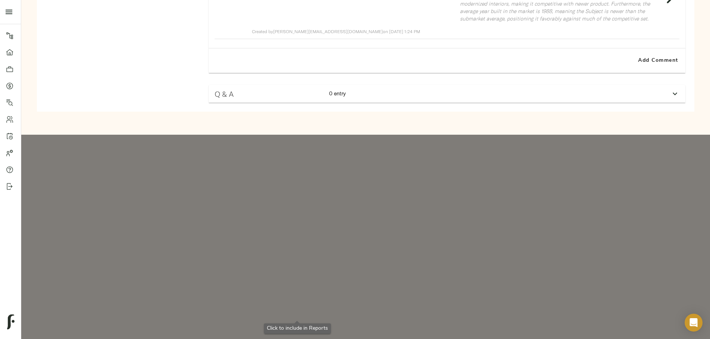
drag, startPoint x: 298, startPoint y: 130, endPoint x: 395, endPoint y: 32, distance: 137.5
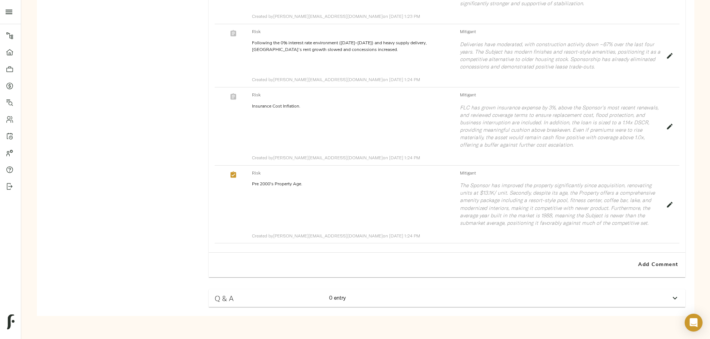
scroll to position [1653, 0]
click at [238, 92] on button "button" at bounding box center [233, 97] width 10 height 10
click at [299, 88] on div "Risk Following the 0% interest rate environment (2021–2022) and heavy supply de…" at bounding box center [447, 55] width 465 height 63
click at [237, 37] on icon "button" at bounding box center [233, 33] width 7 height 7
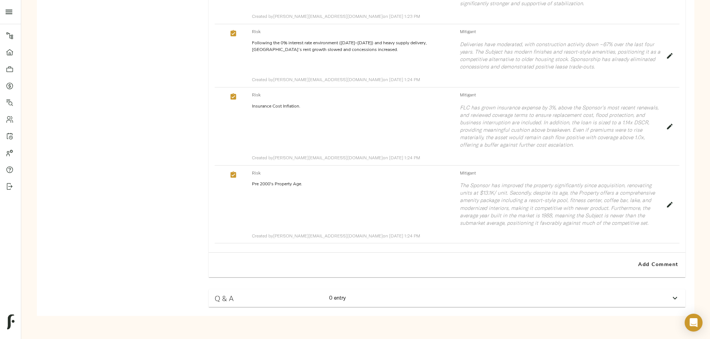
scroll to position [1392, 0]
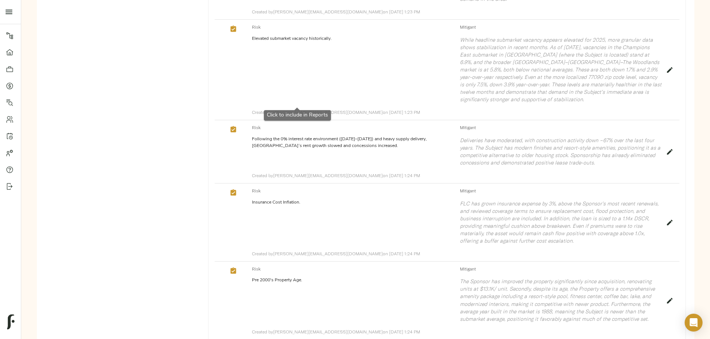
drag, startPoint x: 292, startPoint y: 101, endPoint x: 393, endPoint y: 38, distance: 119.0
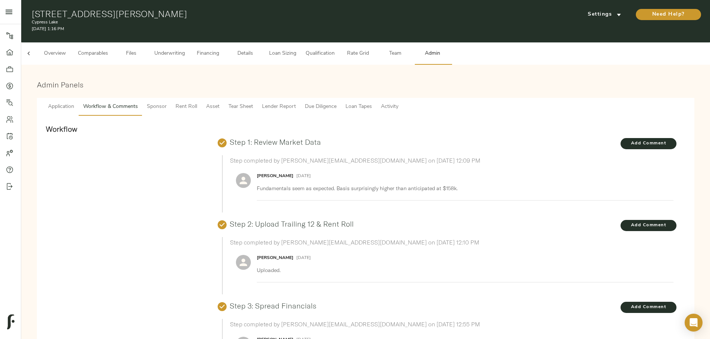
scroll to position [0, 0]
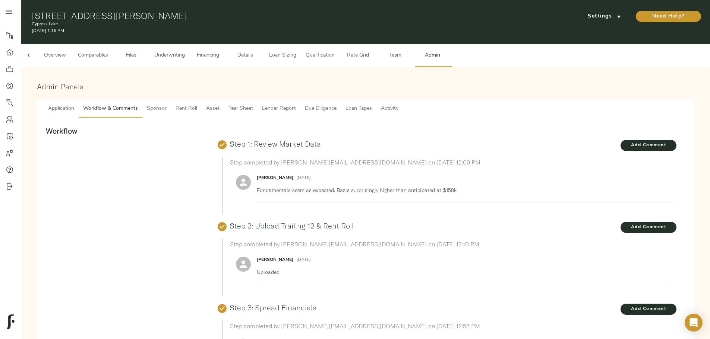
click at [167, 104] on span "Sponsor" at bounding box center [157, 108] width 20 height 9
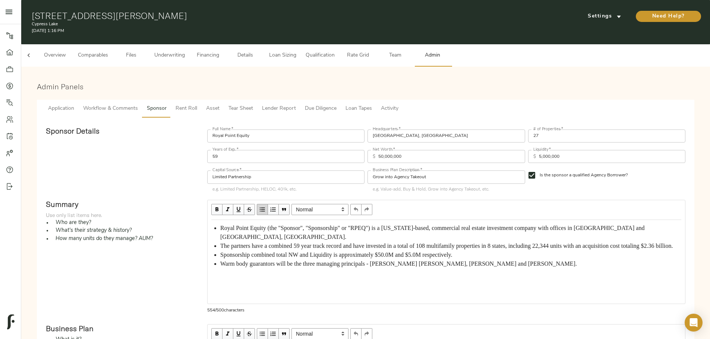
click at [197, 104] on span "Rent Roll" at bounding box center [186, 108] width 22 height 9
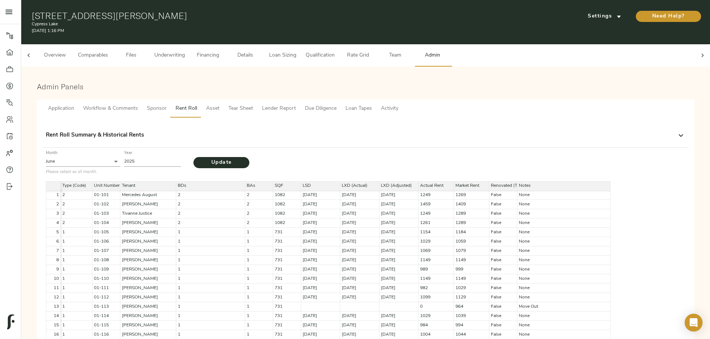
click at [253, 104] on span "Tear Sheet" at bounding box center [240, 108] width 25 height 9
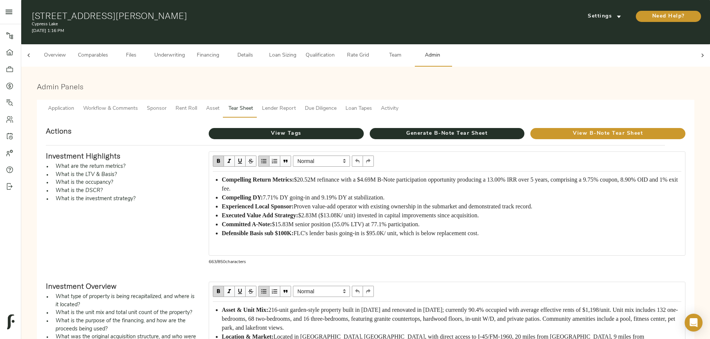
click at [219, 104] on span "Asset" at bounding box center [212, 108] width 13 height 9
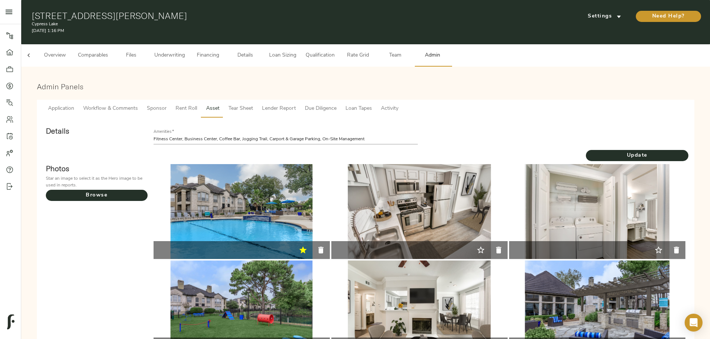
click at [253, 104] on span "Tear Sheet" at bounding box center [240, 108] width 25 height 9
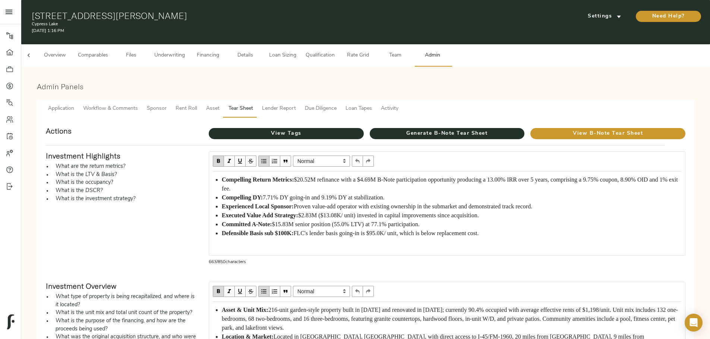
click at [296, 104] on span "Lender Report" at bounding box center [279, 108] width 34 height 9
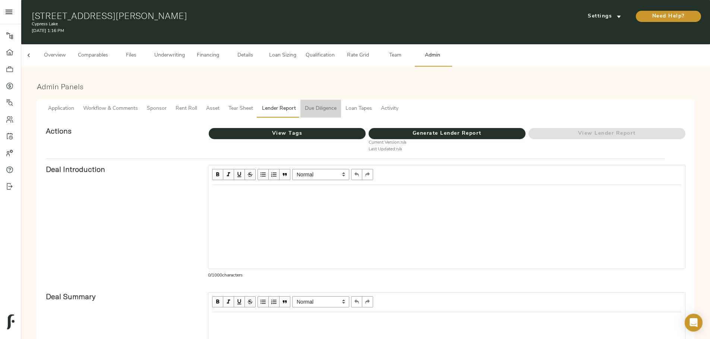
click at [336, 104] on span "Due Diligence" at bounding box center [321, 108] width 32 height 9
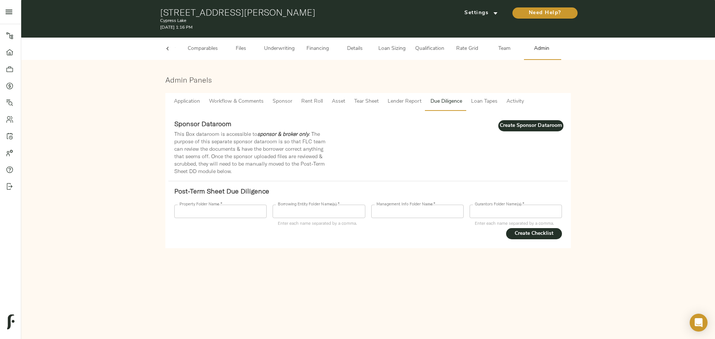
click at [393, 102] on span "Lender Report" at bounding box center [405, 101] width 34 height 9
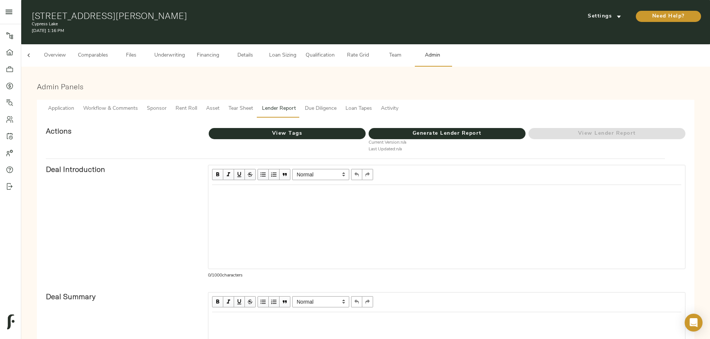
click at [253, 104] on span "Tear Sheet" at bounding box center [240, 108] width 25 height 9
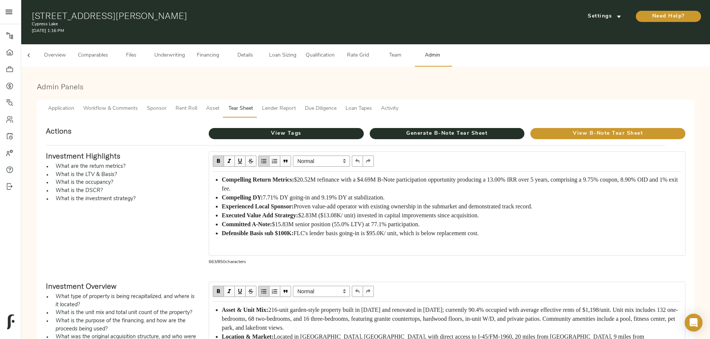
click at [297, 51] on span "Loan Sizing" at bounding box center [282, 55] width 28 height 9
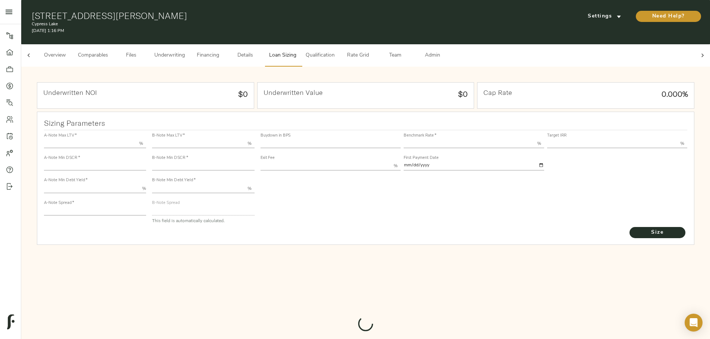
type input "55.000"
type input "1.4"
type input "10.00"
type input "220"
type input "80.000"
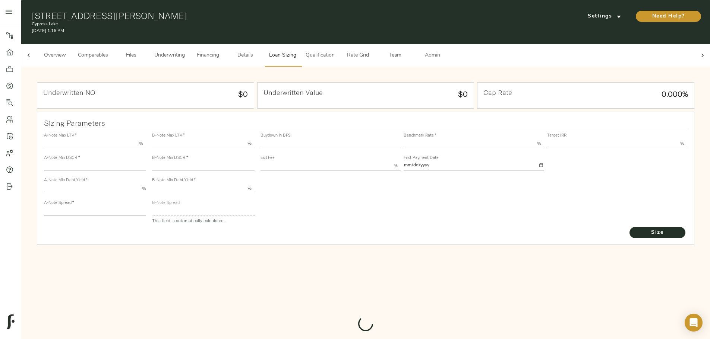
type input "1.14"
type input "2.00"
type input "604.7401892713127"
type input "30"
type input "3.69"
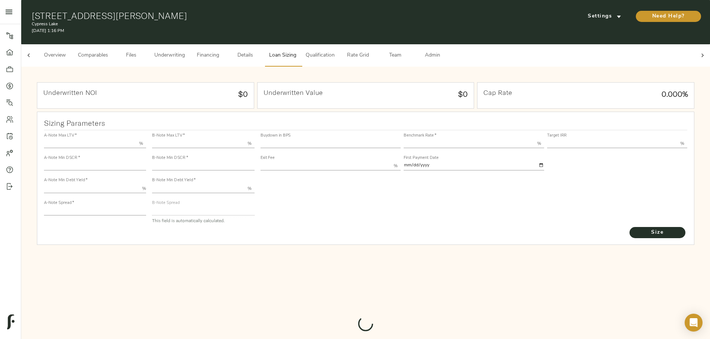
type input "13.00"
type input "1.00"
type input "2025-09-01"
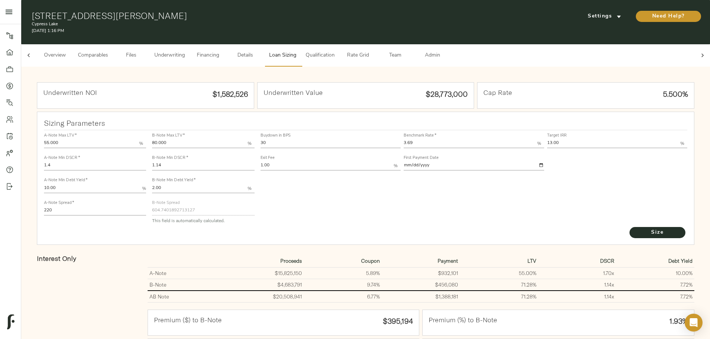
click at [446, 51] on span "Admin" at bounding box center [432, 55] width 28 height 9
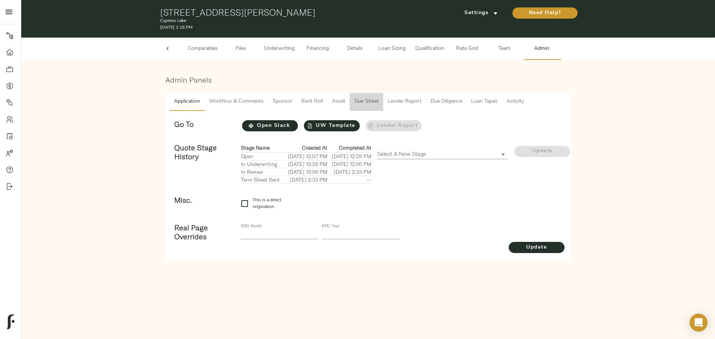
click at [374, 100] on span "Tear Sheet" at bounding box center [366, 101] width 25 height 9
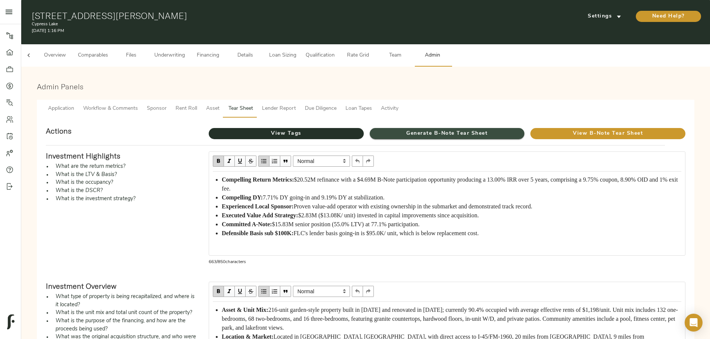
click at [392, 129] on span "Generate B-Note Tear Sheet" at bounding box center [447, 133] width 155 height 9
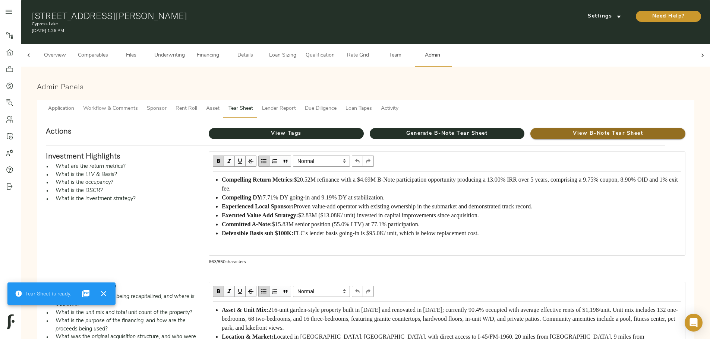
click at [530, 129] on span "View B-Note Tear Sheet" at bounding box center [607, 133] width 155 height 9
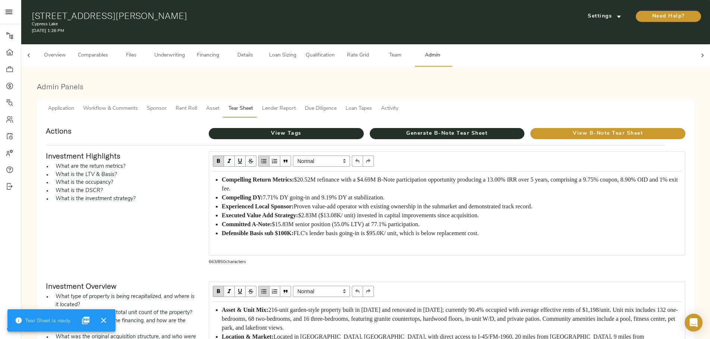
click at [259, 51] on span "Details" at bounding box center [245, 55] width 28 height 9
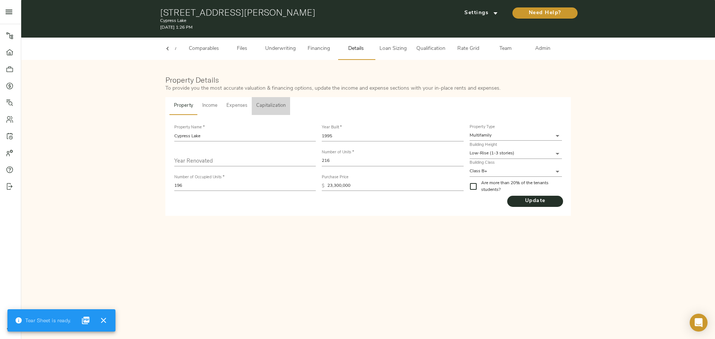
click at [279, 104] on span "Capitalization" at bounding box center [270, 106] width 29 height 9
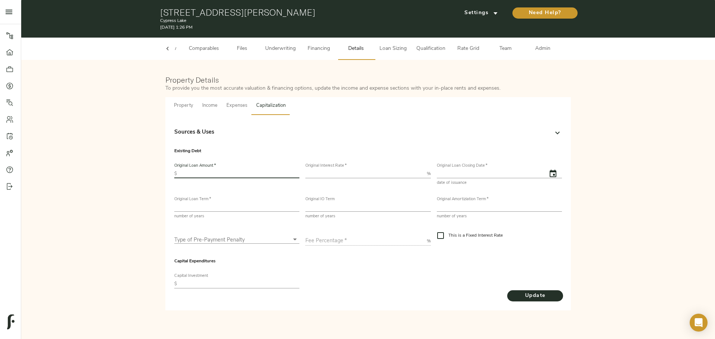
click at [182, 173] on input "text" at bounding box center [240, 174] width 120 height 9
type input "19,410,000"
click at [354, 173] on input "number" at bounding box center [365, 174] width 118 height 9
type input "7"
click at [496, 170] on input "text" at bounding box center [489, 174] width 104 height 9
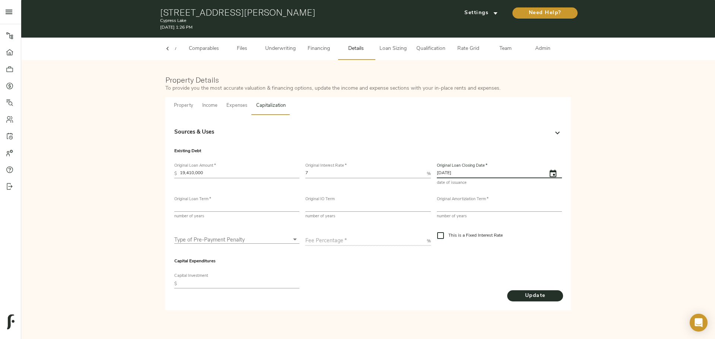
type input "03/17/2021"
click at [183, 208] on input "number" at bounding box center [236, 207] width 125 height 9
type input "5"
click at [370, 205] on input "number" at bounding box center [368, 207] width 125 height 9
type input "5"
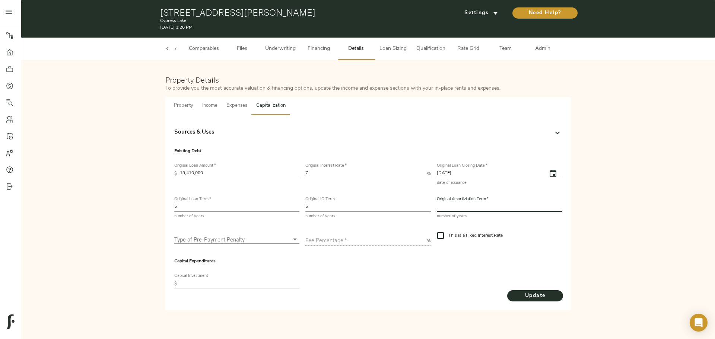
click at [453, 210] on input "number" at bounding box center [499, 207] width 125 height 9
type input "30"
click at [270, 235] on body "Cypress Lake - 555 Butterfield Rd, Houston, TX 77090 Pipeline Dashboard Portfol…" at bounding box center [357, 169] width 715 height 339
click at [227, 271] on li "None" at bounding box center [236, 273] width 125 height 11
type input "none"
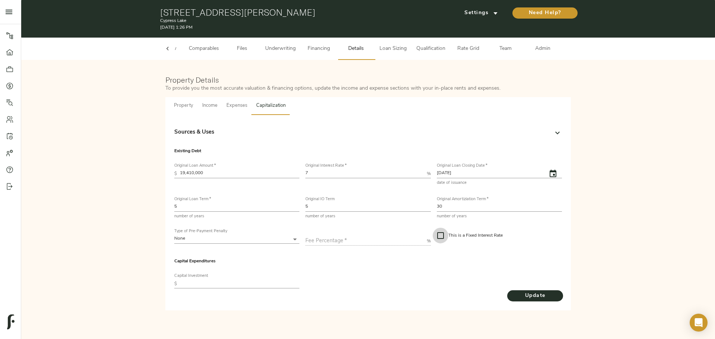
click at [442, 234] on input "This is a Fixed Interest Rate" at bounding box center [441, 236] width 16 height 16
checkbox input "true"
click at [203, 286] on input "text" at bounding box center [240, 284] width 120 height 9
type input "3,103,000"
click at [524, 301] on button "Update" at bounding box center [535, 296] width 56 height 11
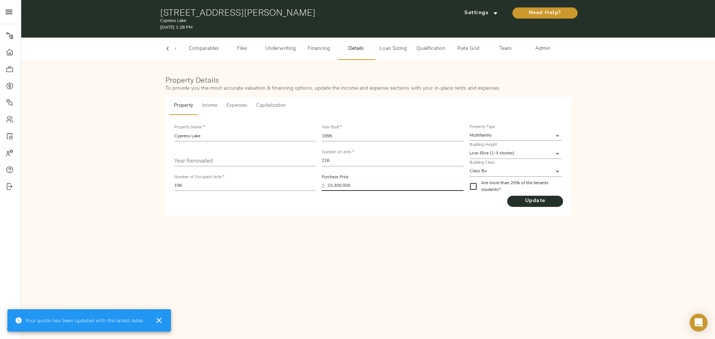
click at [339, 183] on input "23,300,000" at bounding box center [396, 186] width 136 height 10
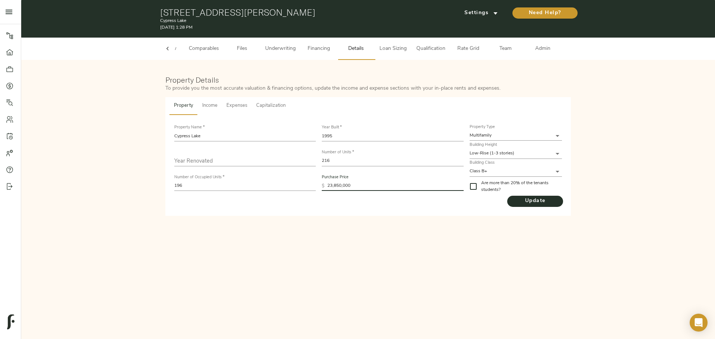
type input "23,850,000"
click at [540, 199] on span "Update" at bounding box center [535, 201] width 56 height 9
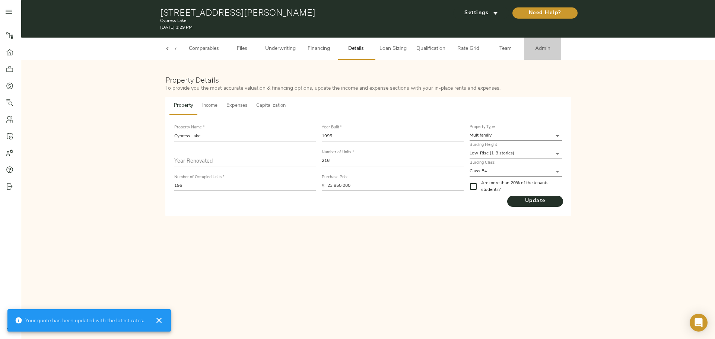
click at [546, 46] on span "Admin" at bounding box center [543, 48] width 28 height 9
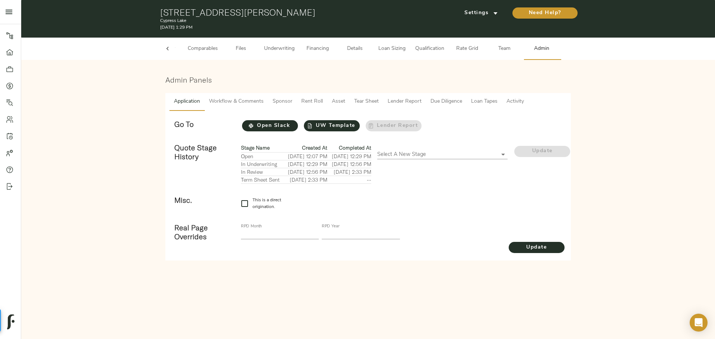
click at [364, 99] on span "Tear Sheet" at bounding box center [366, 101] width 25 height 9
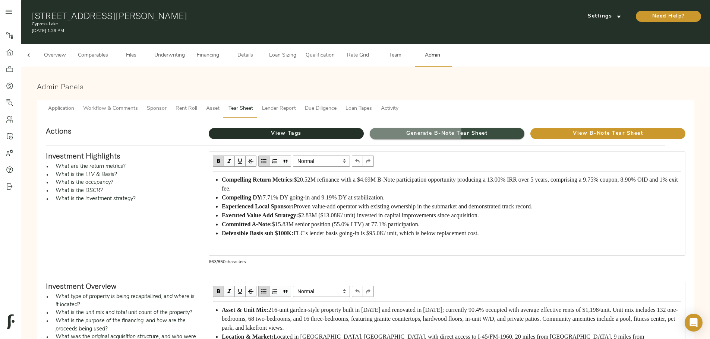
click at [393, 129] on span "Generate B-Note Tear Sheet" at bounding box center [447, 133] width 155 height 9
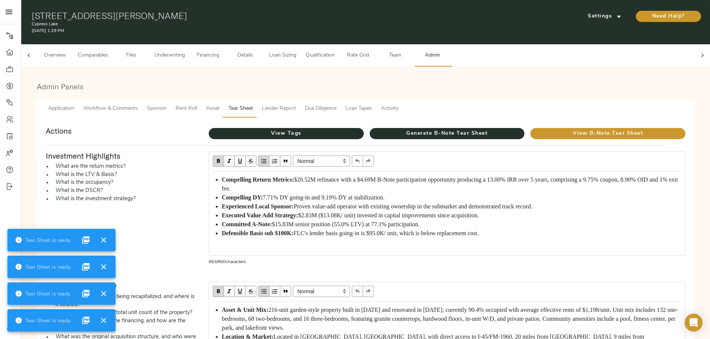
click at [82, 241] on icon "close" at bounding box center [85, 240] width 7 height 7
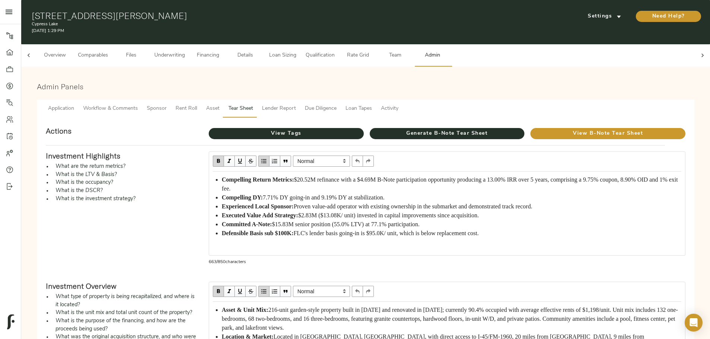
click at [222, 51] on span "Financing" at bounding box center [208, 55] width 28 height 9
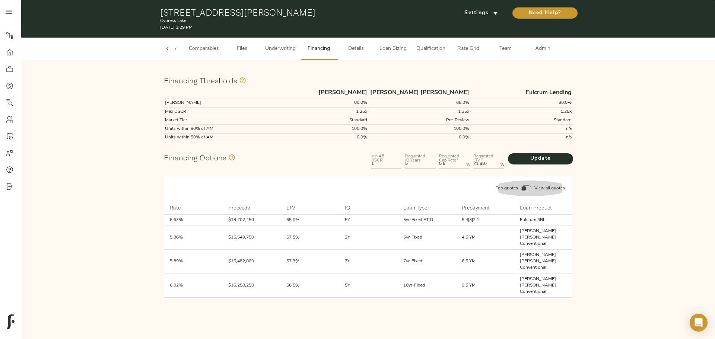
click at [525, 188] on input "Top quotes View all quotes" at bounding box center [524, 189] width 18 height 6
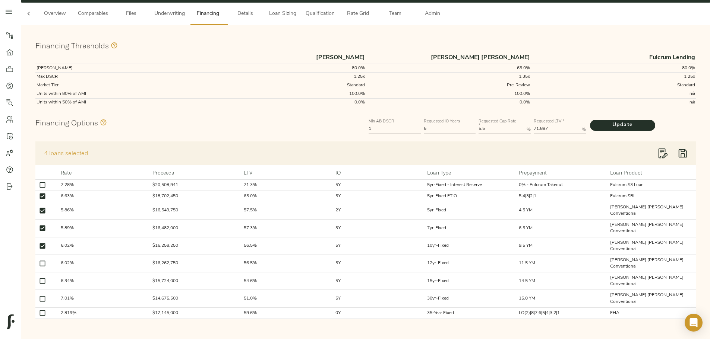
scroll to position [43, 0]
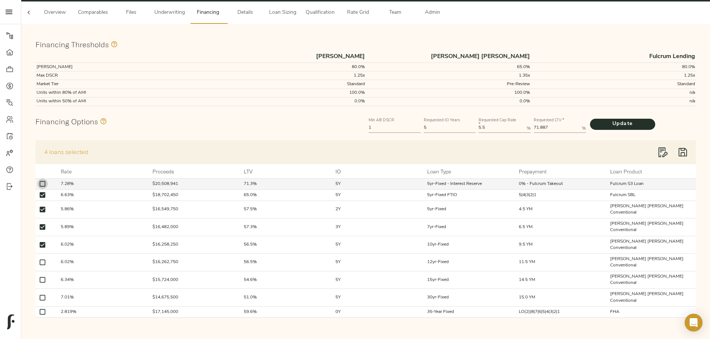
click at [48, 182] on input "checkbox" at bounding box center [42, 184] width 10 height 10
checkbox input "true"
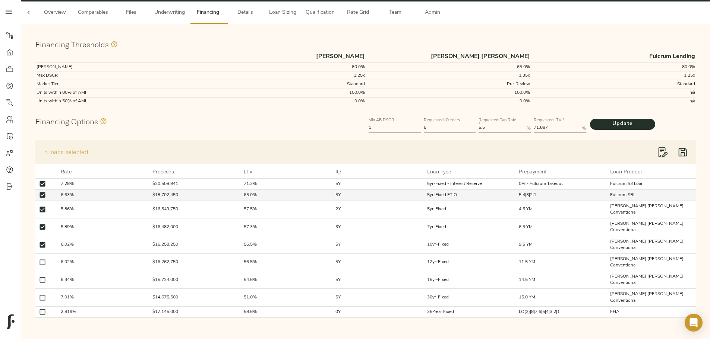
click at [48, 195] on input "checkbox" at bounding box center [42, 195] width 10 height 10
checkbox input "false"
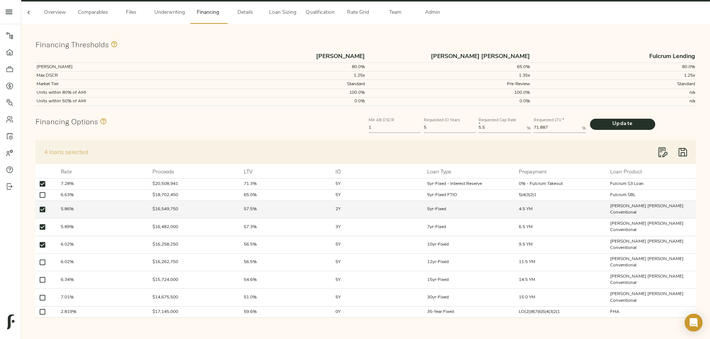
click at [48, 211] on input "checkbox" at bounding box center [42, 210] width 10 height 10
checkbox input "false"
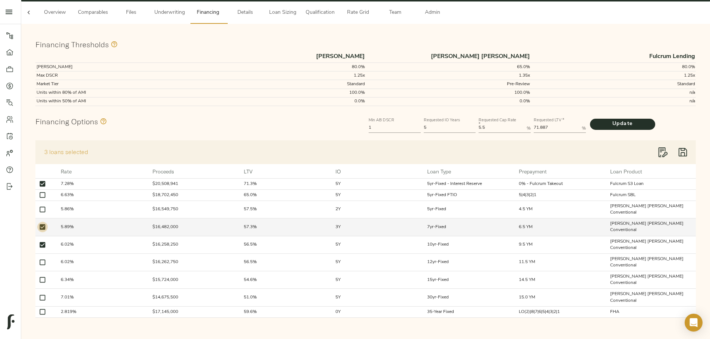
click at [48, 227] on input "checkbox" at bounding box center [42, 227] width 10 height 10
checkbox input "false"
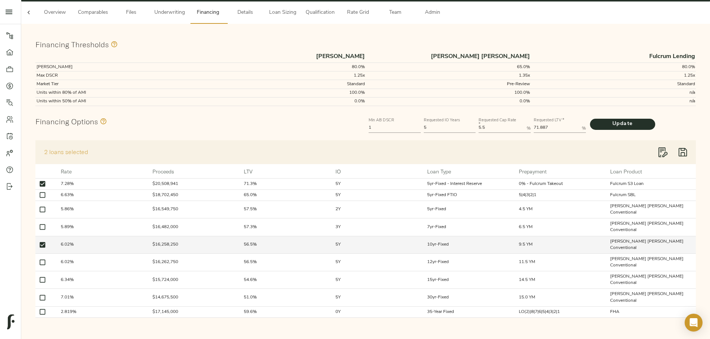
click at [48, 241] on input "checkbox" at bounding box center [42, 245] width 10 height 10
checkbox input "false"
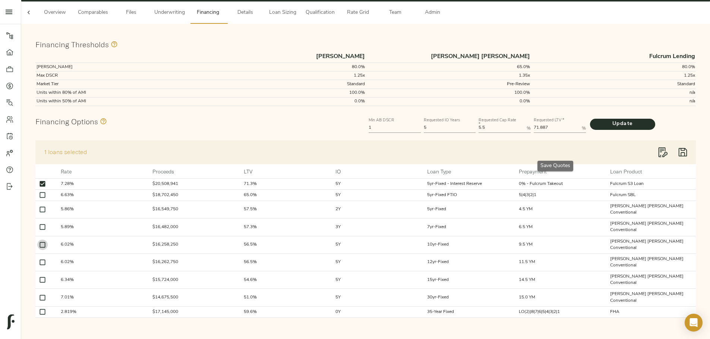
click at [677, 147] on icon "button" at bounding box center [682, 152] width 11 height 11
click at [679, 148] on icon "button" at bounding box center [683, 152] width 9 height 9
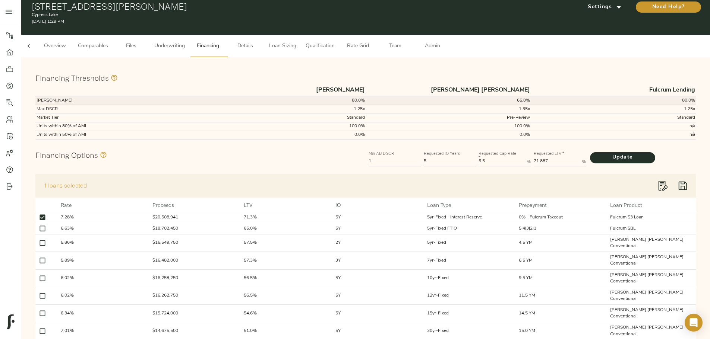
scroll to position [0, 0]
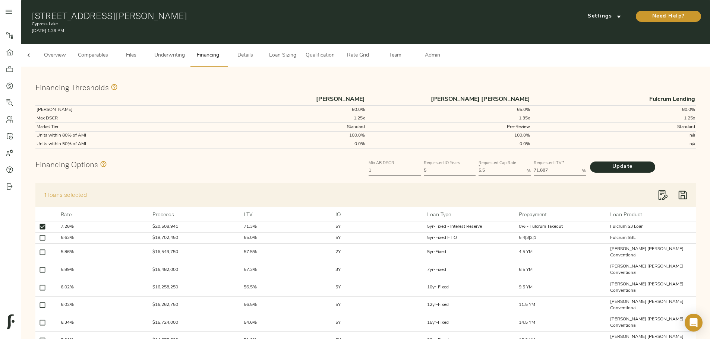
click at [108, 51] on span "Comparables" at bounding box center [93, 55] width 30 height 9
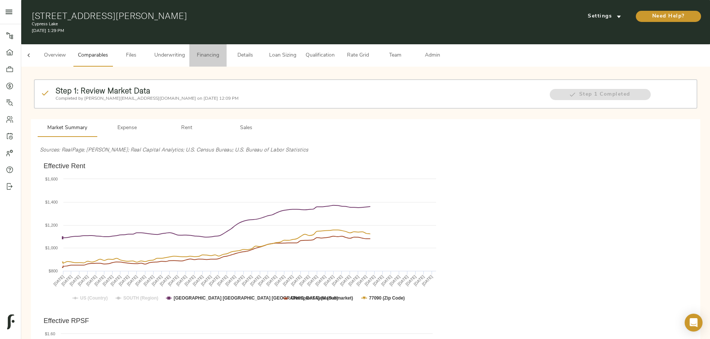
click at [222, 51] on span "Financing" at bounding box center [208, 55] width 28 height 9
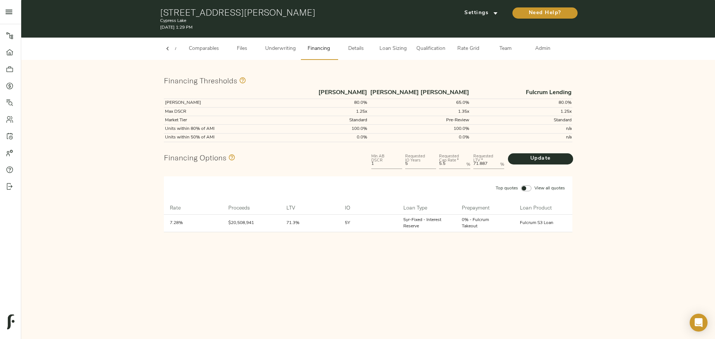
click at [525, 190] on input "Top quotes View all quotes" at bounding box center [524, 189] width 18 height 6
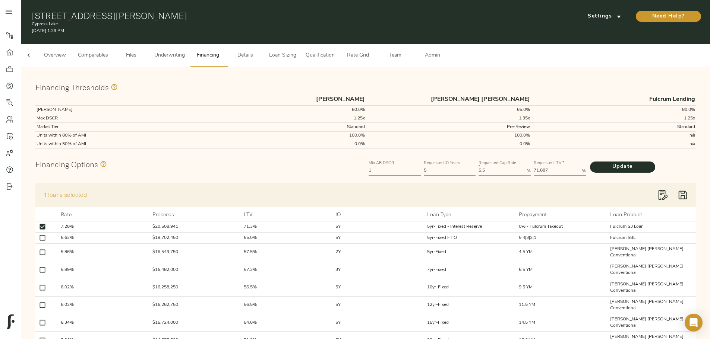
click at [446, 51] on span "Admin" at bounding box center [432, 55] width 28 height 9
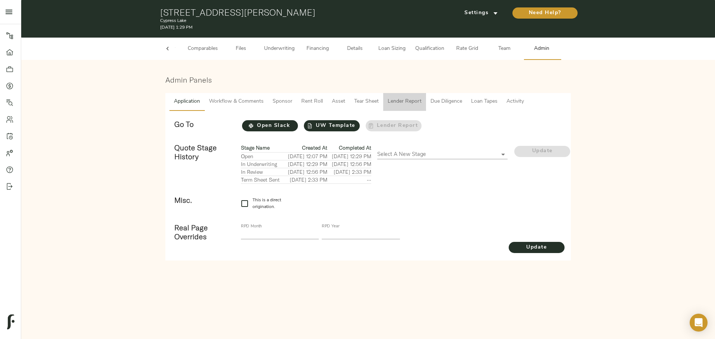
click at [402, 100] on span "Lender Report" at bounding box center [405, 101] width 34 height 9
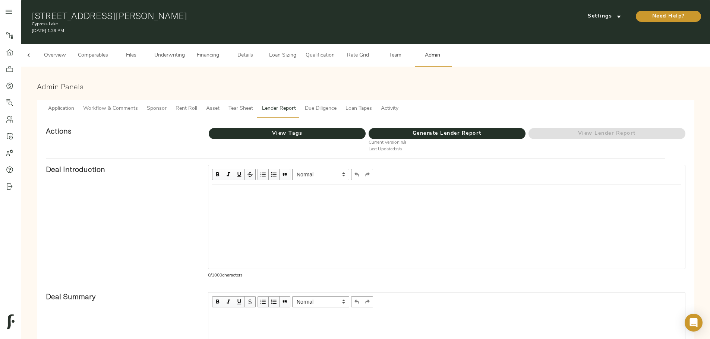
click at [253, 104] on span "Tear Sheet" at bounding box center [240, 108] width 25 height 9
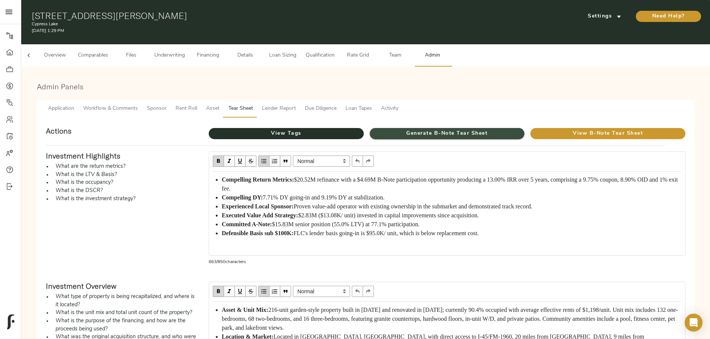
click at [382, 129] on span "Generate B-Note Tear Sheet" at bounding box center [447, 133] width 155 height 9
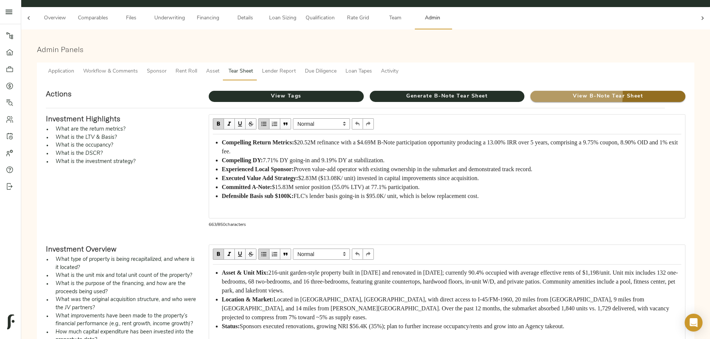
click at [530, 92] on span "View B-Note Tear Sheet" at bounding box center [607, 96] width 155 height 9
click at [372, 67] on span "Loan Tapes" at bounding box center [358, 71] width 26 height 9
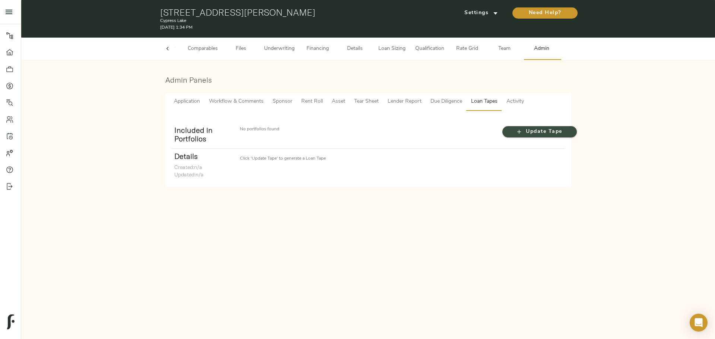
click at [529, 132] on span "Update Tape" at bounding box center [540, 131] width 60 height 9
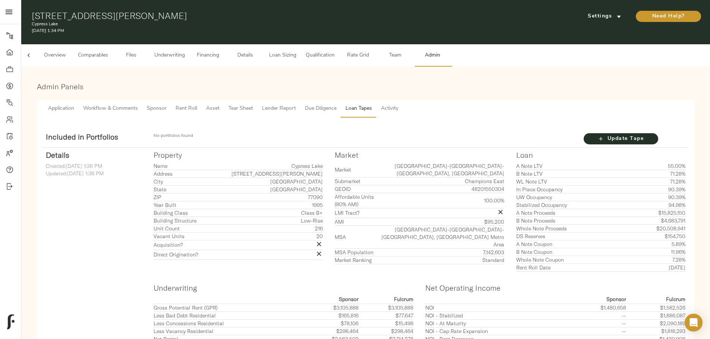
click at [398, 104] on span "Activity" at bounding box center [390, 108] width 18 height 9
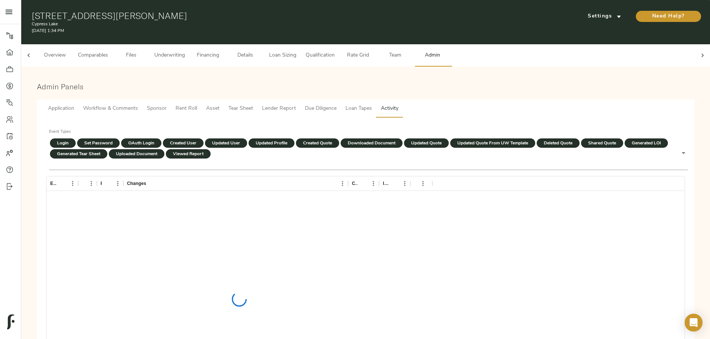
click at [372, 104] on span "Loan Tapes" at bounding box center [358, 108] width 26 height 9
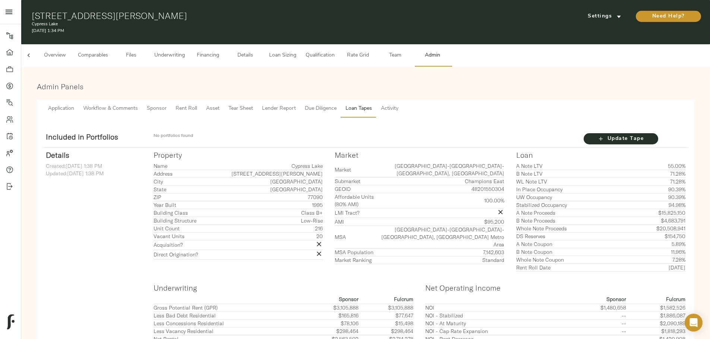
click at [336, 104] on span "Due Diligence" at bounding box center [321, 108] width 32 height 9
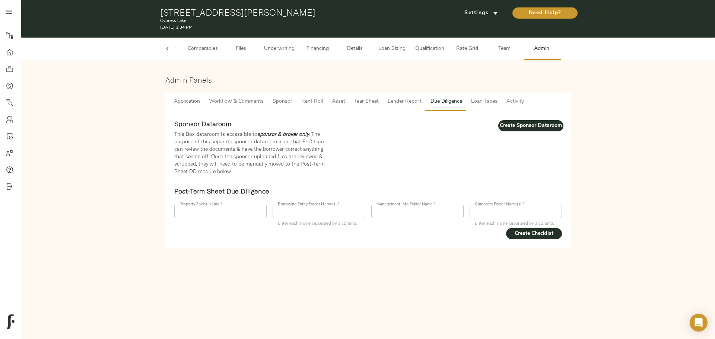
click at [485, 104] on span "Loan Tapes" at bounding box center [484, 101] width 26 height 9
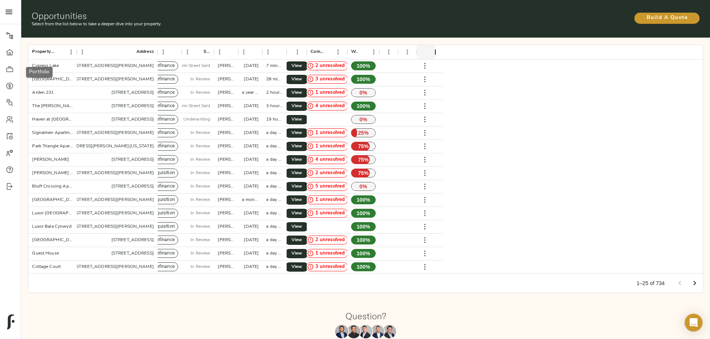
click at [10, 72] on icon at bounding box center [9, 69] width 7 height 6
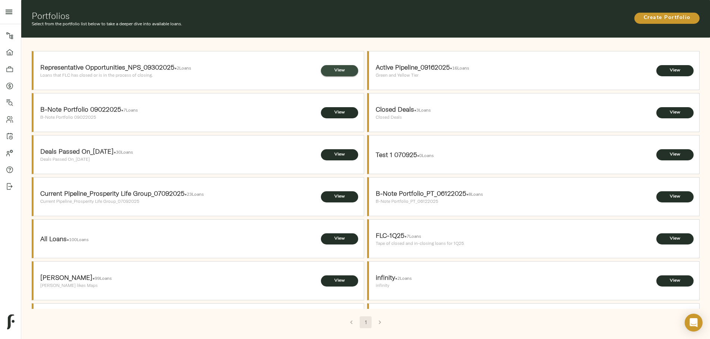
click at [333, 67] on span "View" at bounding box center [339, 71] width 22 height 8
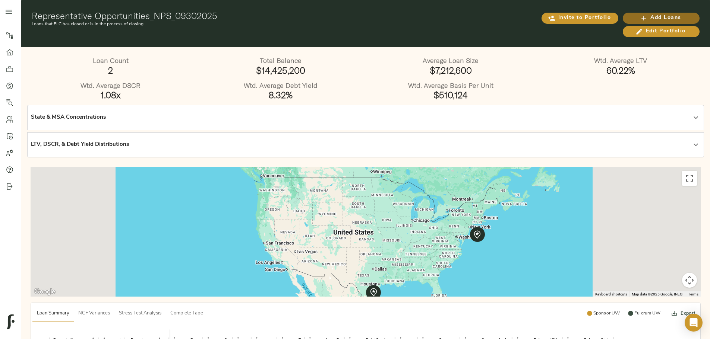
click at [630, 23] on span "Add Loans" at bounding box center [661, 17] width 62 height 9
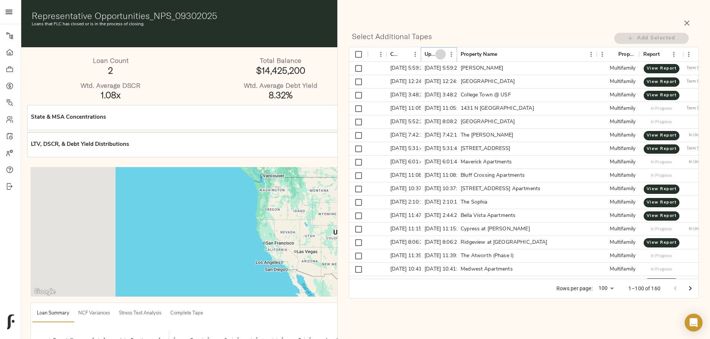
click at [440, 54] on icon "Sort" at bounding box center [440, 54] width 7 height 7
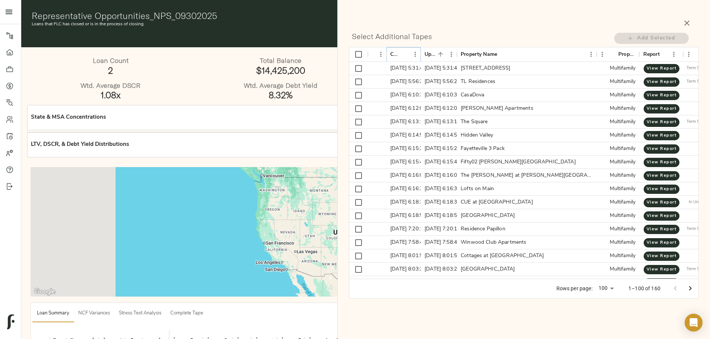
click at [408, 53] on icon "Sort" at bounding box center [404, 54] width 7 height 7
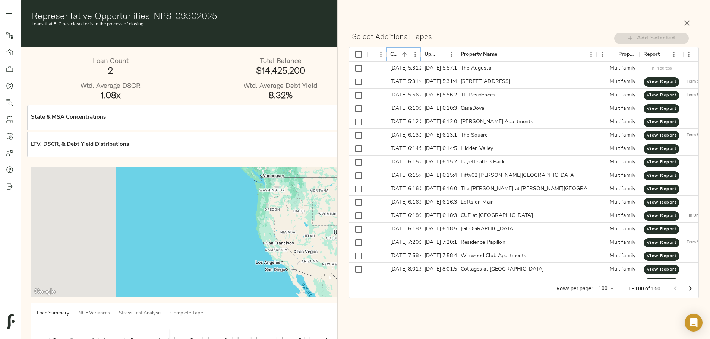
click at [408, 53] on icon "Sort" at bounding box center [404, 54] width 7 height 7
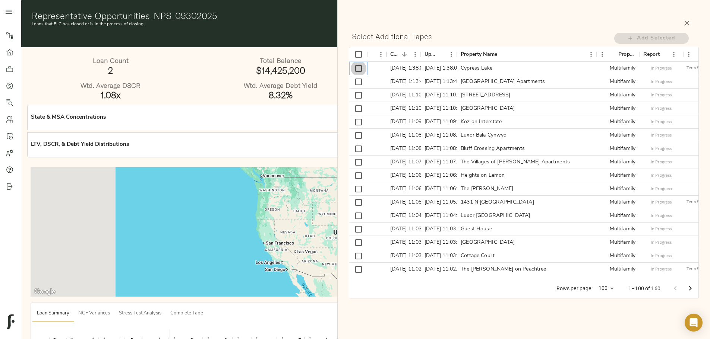
click at [355, 69] on input "Select row" at bounding box center [359, 69] width 16 height 16
checkbox input "true"
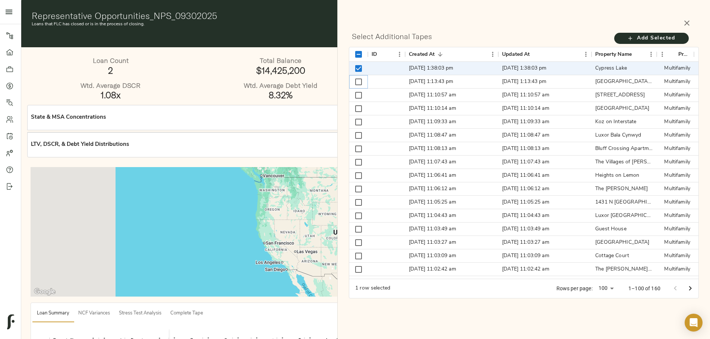
click at [358, 81] on input "Select row" at bounding box center [359, 82] width 16 height 16
checkbox input "true"
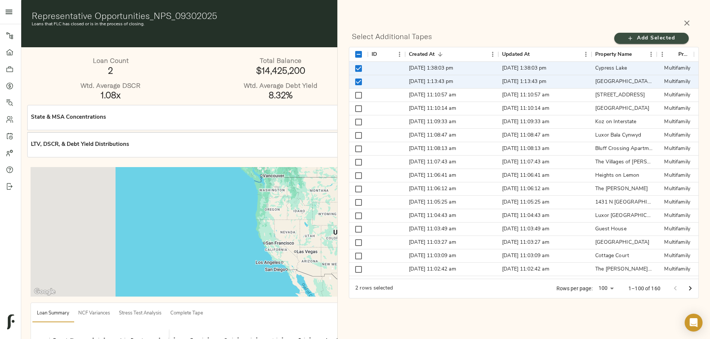
click at [633, 33] on button "Add Selected" at bounding box center [651, 38] width 75 height 11
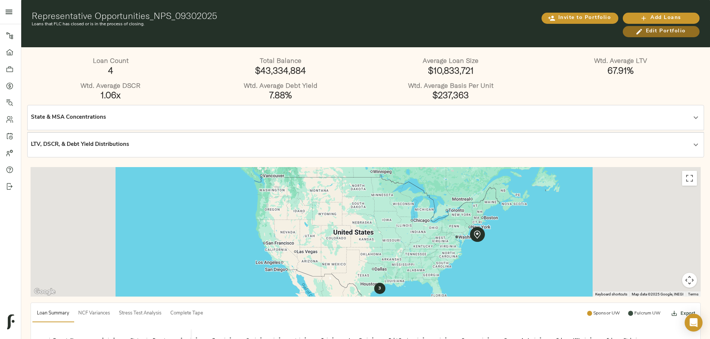
click at [630, 36] on span "Edit Portfolio" at bounding box center [661, 31] width 62 height 9
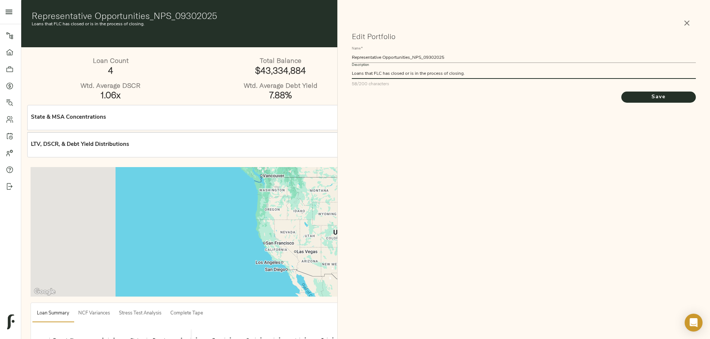
click at [353, 73] on textarea "Loans that FLC has closed or is in the process of closing." at bounding box center [524, 73] width 344 height 5
type textarea "Recent loans that FLC has closed or is in the process of closing."
click at [652, 101] on span "Save" at bounding box center [659, 97] width 60 height 9
